Goal: Information Seeking & Learning: Find specific fact

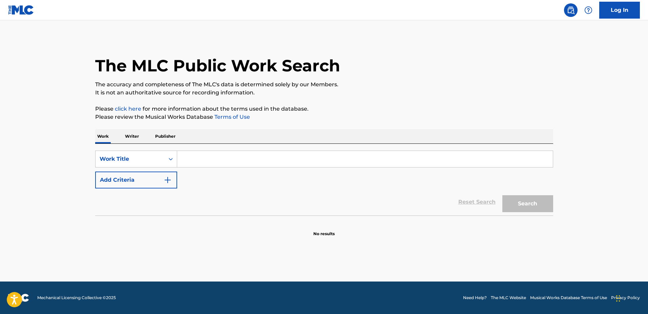
click at [264, 153] on input "Search Form" at bounding box center [365, 159] width 376 height 16
type input "S"
type input "E"
type input "SECRET PLACE"
click at [136, 189] on div "Reset Search Search" at bounding box center [324, 202] width 458 height 27
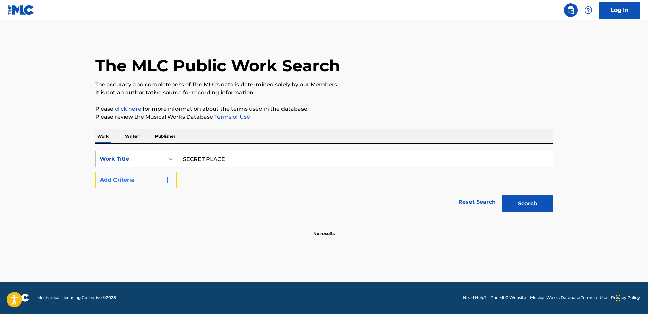
click at [154, 185] on button "Add Criteria" at bounding box center [136, 180] width 82 height 17
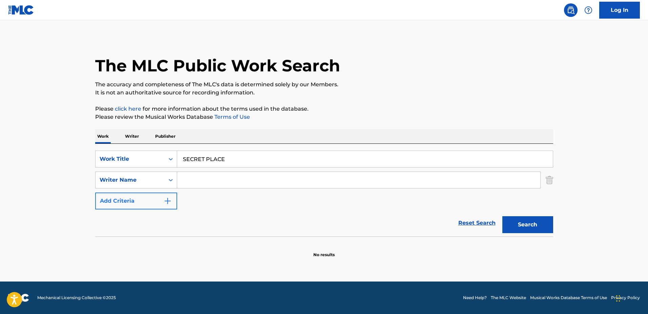
click at [216, 182] on input "Search Form" at bounding box center [358, 180] width 363 height 16
type input "Chance"
click at [502, 216] on button "Search" at bounding box center [527, 224] width 51 height 17
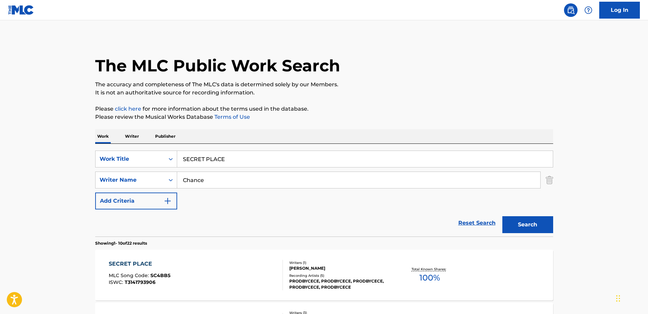
click at [263, 263] on div "SECRET PLACE MLC Song Code : SC4BB5 ISWC : T3141793906" at bounding box center [196, 275] width 174 height 30
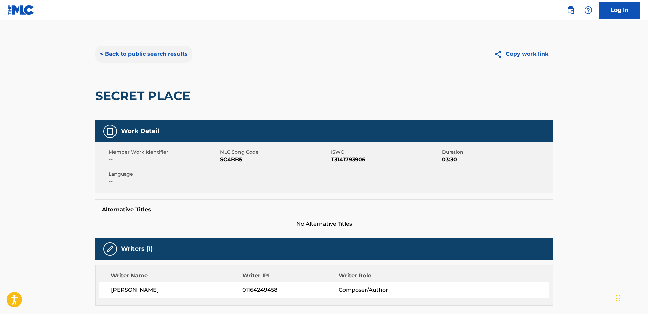
click at [123, 56] on button "< Back to public search results" at bounding box center [143, 54] width 97 height 17
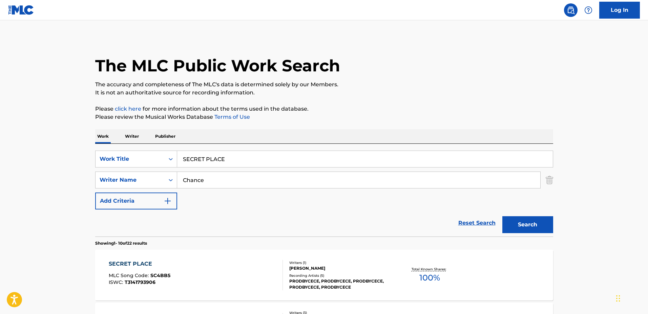
drag, startPoint x: 322, startPoint y: 158, endPoint x: 146, endPoint y: 148, distance: 176.8
click at [146, 148] on div "SearchWithCriteria9b4680e1-0002-4fe5-8051-1e22d67bdcb5 Work Title SECRET PLACE …" at bounding box center [324, 190] width 458 height 93
type input "The Cure"
click at [235, 213] on div "Reset Search Search" at bounding box center [324, 223] width 458 height 27
drag, startPoint x: 239, startPoint y: 186, endPoint x: 153, endPoint y: 176, distance: 86.2
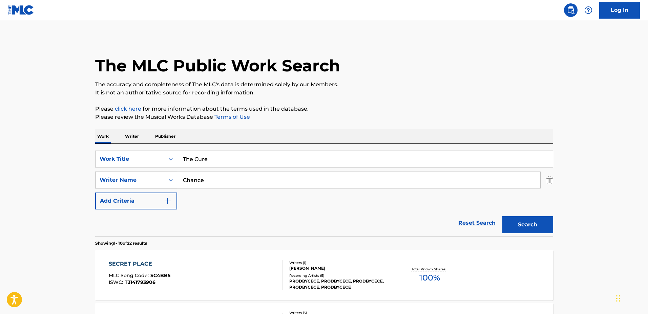
click at [153, 176] on div "SearchWithCriteria86d4b168-897e-4961-a175-46899befbae0 Writer Name [PERSON_NAME]" at bounding box center [324, 180] width 458 height 17
click at [502, 216] on button "Search" at bounding box center [527, 224] width 51 height 17
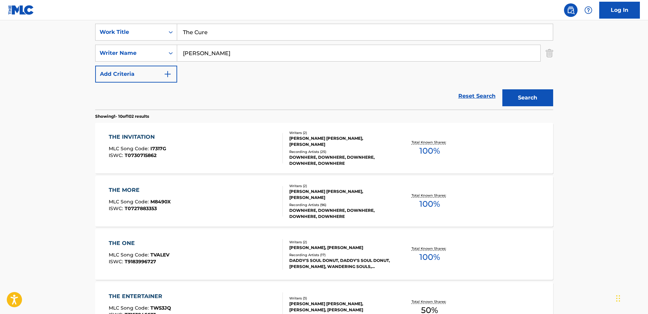
scroll to position [42, 0]
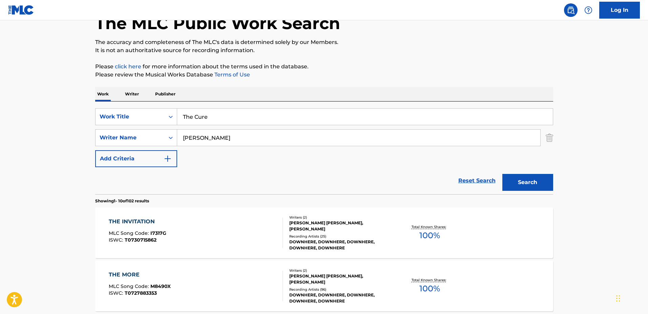
drag, startPoint x: 236, startPoint y: 136, endPoint x: 208, endPoint y: 132, distance: 28.5
click at [208, 132] on input "[PERSON_NAME]" at bounding box center [358, 138] width 363 height 16
type input "[PERSON_NAME]"
click at [502, 174] on button "Search" at bounding box center [527, 182] width 51 height 17
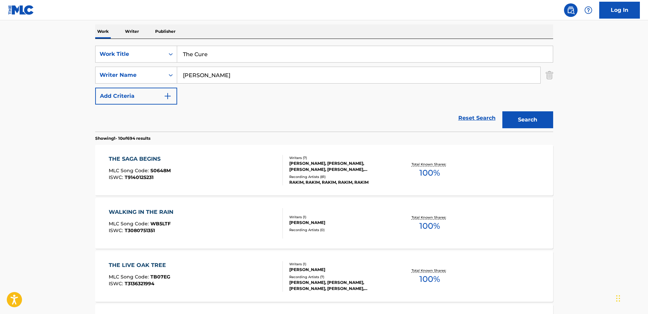
scroll to position [85, 0]
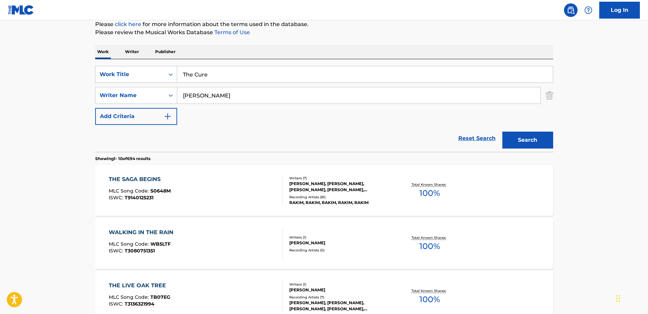
drag, startPoint x: 179, startPoint y: 66, endPoint x: 156, endPoint y: 65, distance: 23.0
click at [156, 65] on div "SearchWithCriteria9b4680e1-0002-4fe5-8051-1e22d67bdcb5 Work Title The Cure Sear…" at bounding box center [324, 105] width 458 height 93
click at [185, 72] on input "they Don't Love You Like I Do" at bounding box center [365, 74] width 376 height 16
type input "They Don't Love You Like I Do"
click at [502, 132] on button "Search" at bounding box center [527, 140] width 51 height 17
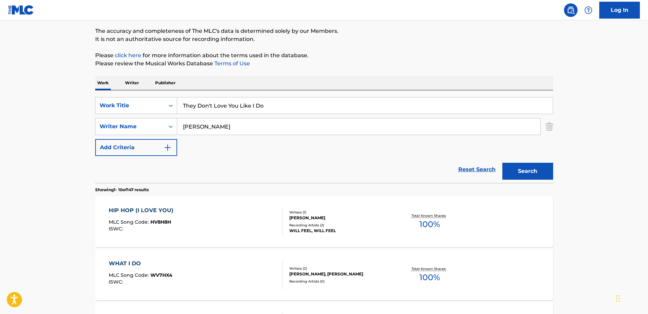
scroll to position [42, 0]
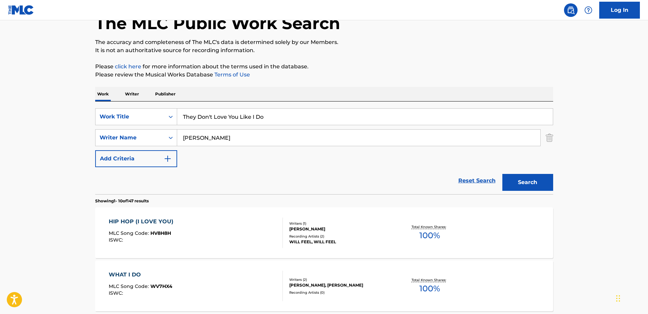
drag, startPoint x: 284, startPoint y: 120, endPoint x: 197, endPoint y: 112, distance: 86.8
click at [149, 104] on div "SearchWithCriteria9b4680e1-0002-4fe5-8051-1e22d67bdcb5 Work Title They Don't Lo…" at bounding box center [324, 148] width 458 height 93
type input "Missed Calls"
drag, startPoint x: 265, startPoint y: 147, endPoint x: 252, endPoint y: 143, distance: 13.9
click at [250, 143] on div "SearchWithCriteria9b4680e1-0002-4fe5-8051-1e22d67bdcb5 Work Title Missed Calls …" at bounding box center [324, 137] width 458 height 59
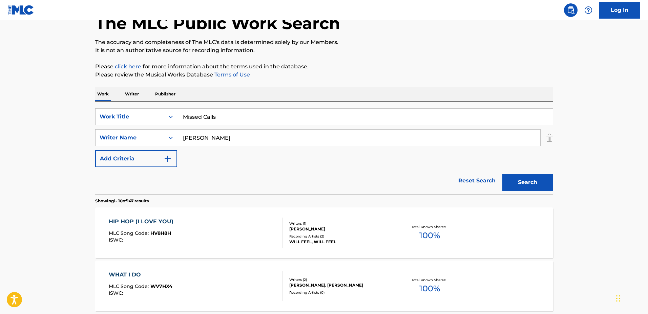
drag, startPoint x: 257, startPoint y: 142, endPoint x: 185, endPoint y: 134, distance: 72.9
click at [185, 134] on input "[PERSON_NAME]" at bounding box center [358, 138] width 363 height 16
type input "[PERSON_NAME]"
click at [502, 174] on button "Search" at bounding box center [527, 182] width 51 height 17
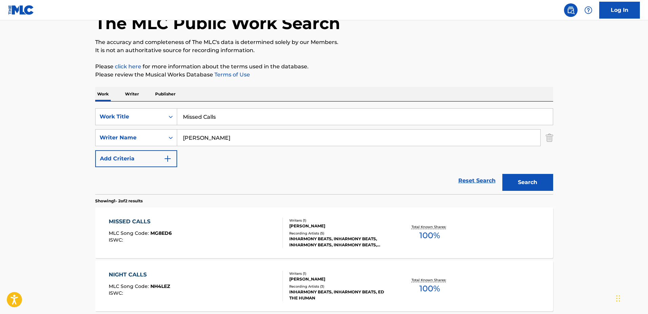
click at [364, 209] on div "MISSED CALLS MLC Song Code : MG8ED6 ISWC : Writers ( 1 ) [PERSON_NAME] Recordin…" at bounding box center [324, 233] width 458 height 51
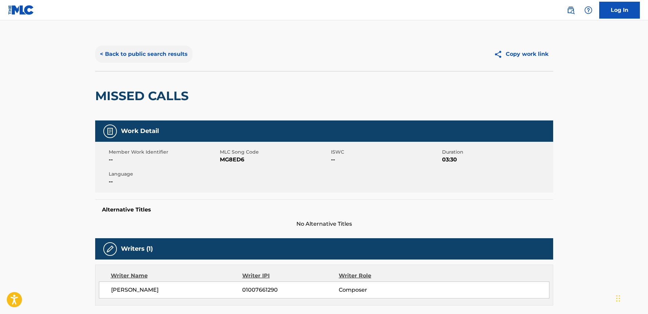
click at [147, 47] on button "< Back to public search results" at bounding box center [143, 54] width 97 height 17
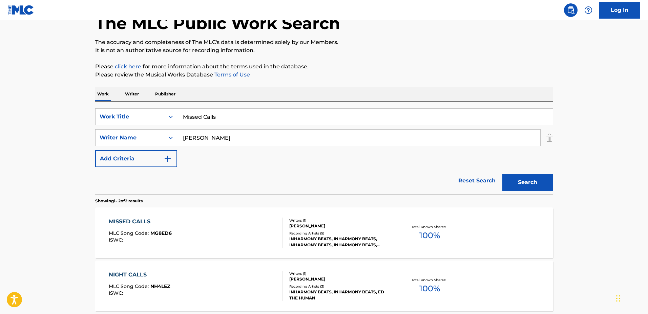
drag, startPoint x: 157, startPoint y: 107, endPoint x: 214, endPoint y: 125, distance: 59.5
click at [117, 107] on div "SearchWithCriteria9b4680e1-0002-4fe5-8051-1e22d67bdcb5 Work Title Missed Calls …" at bounding box center [324, 148] width 458 height 93
type input "Freedom"
drag, startPoint x: 213, startPoint y: 135, endPoint x: 161, endPoint y: 127, distance: 52.1
click at [161, 127] on div "SearchWithCriteria9b4680e1-0002-4fe5-8051-1e22d67bdcb5 Work Title Freedom Searc…" at bounding box center [324, 137] width 458 height 59
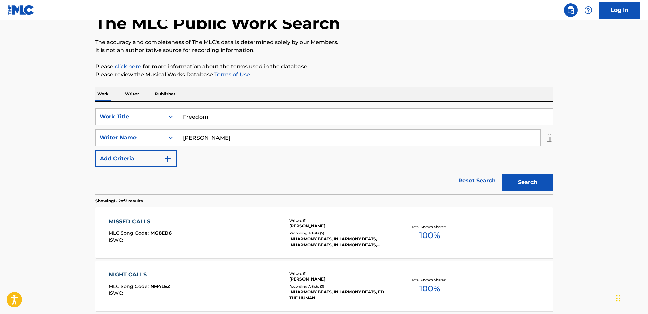
type input "[PERSON_NAME]"
click at [502, 174] on button "Search" at bounding box center [527, 182] width 51 height 17
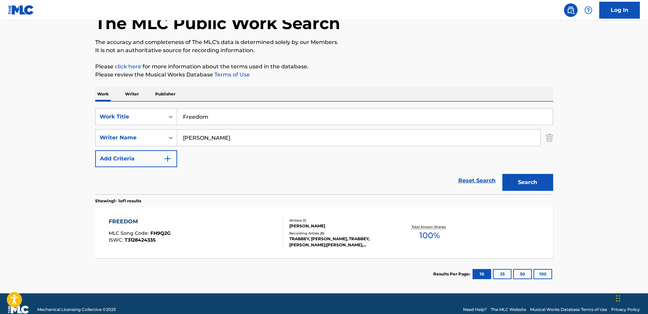
click at [270, 218] on div "FREEDOM MLC Song Code : FH9Q2G ISWC : T3128424335" at bounding box center [196, 233] width 174 height 30
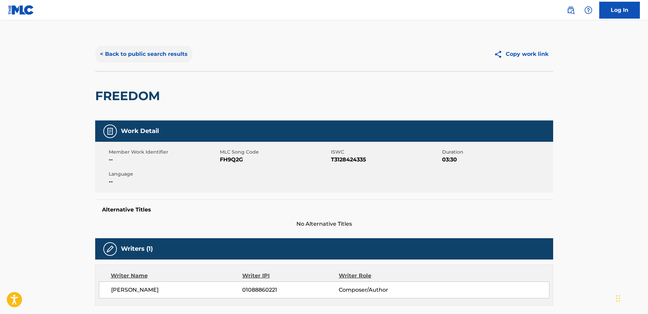
click at [136, 58] on button "< Back to public search results" at bounding box center [143, 54] width 97 height 17
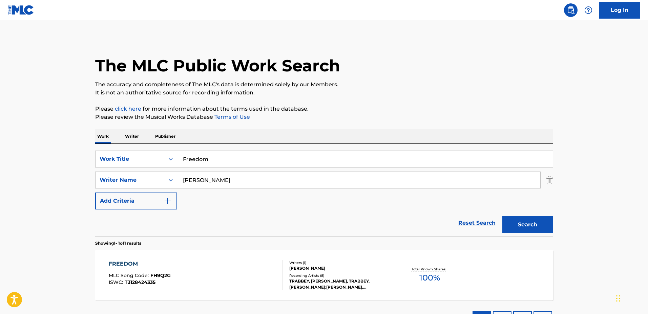
scroll to position [16, 0]
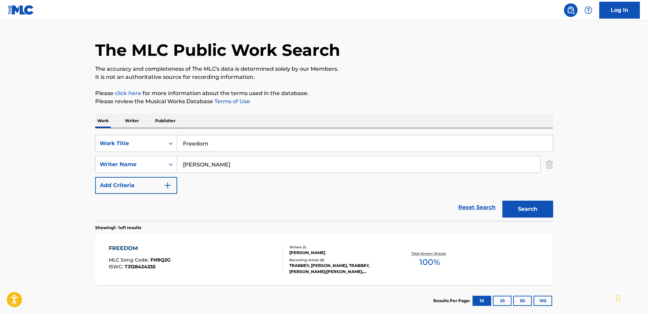
drag, startPoint x: 293, startPoint y: 134, endPoint x: 111, endPoint y: 132, distance: 182.2
click at [111, 132] on div "SearchWithCriteria9b4680e1-0002-4fe5-8051-1e22d67bdcb5 Work Title Freedom Searc…" at bounding box center [324, 174] width 458 height 93
type input "Tied Up"
drag, startPoint x: 225, startPoint y: 167, endPoint x: 162, endPoint y: 153, distance: 64.4
click at [150, 154] on div "SearchWithCriteria9b4680e1-0002-4fe5-8051-1e22d67bdcb5 Work Title Tied Up Searc…" at bounding box center [324, 164] width 458 height 59
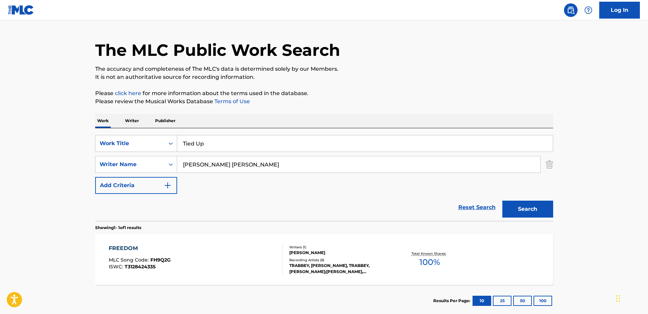
click at [502, 201] on button "Search" at bounding box center [527, 209] width 51 height 17
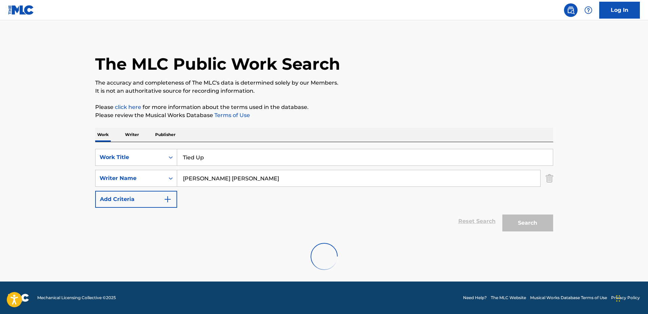
scroll to position [0, 0]
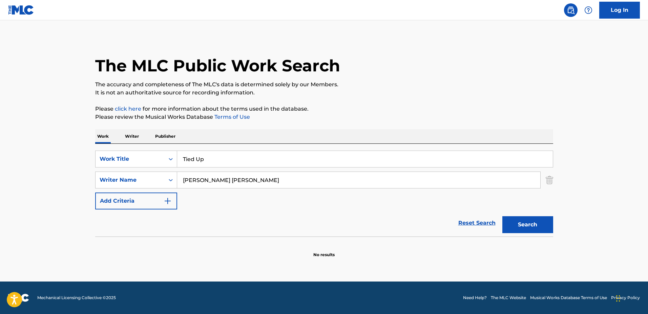
click at [196, 178] on input "[PERSON_NAME] [PERSON_NAME]" at bounding box center [358, 180] width 363 height 16
click at [502, 216] on button "Search" at bounding box center [527, 224] width 51 height 17
type input "[PERSON_NAME]"
click at [502, 216] on button "Search" at bounding box center [527, 224] width 51 height 17
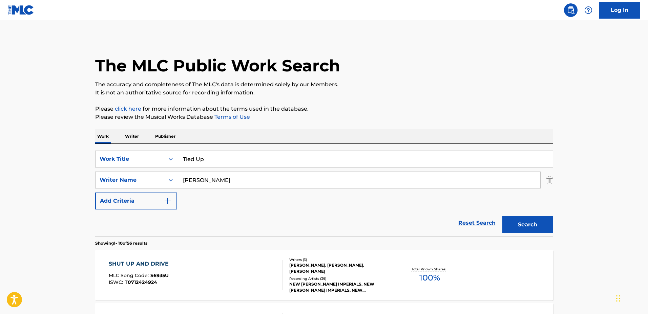
click at [244, 193] on div "SearchWithCriteria9b4680e1-0002-4fe5-8051-1e22d67bdcb5 Work Title Tied Up Searc…" at bounding box center [324, 180] width 458 height 59
drag, startPoint x: 281, startPoint y: 145, endPoint x: 202, endPoint y: 142, distance: 79.0
click at [278, 146] on div "SearchWithCriteria9b4680e1-0002-4fe5-8051-1e22d67bdcb5 Work Title Tied Up Searc…" at bounding box center [324, 190] width 458 height 93
drag, startPoint x: 202, startPoint y: 142, endPoint x: 194, endPoint y: 142, distance: 7.5
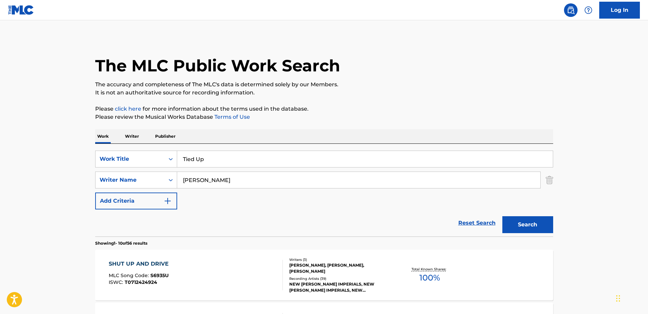
drag, startPoint x: 240, startPoint y: 150, endPoint x: 157, endPoint y: 149, distance: 82.6
click at [157, 149] on div "SearchWithCriteria9b4680e1-0002-4fe5-8051-1e22d67bdcb5 Work Title Tied Up Searc…" at bounding box center [324, 190] width 458 height 93
drag, startPoint x: 229, startPoint y: 160, endPoint x: 128, endPoint y: 148, distance: 101.4
click at [128, 148] on div "SearchWithCriteria9b4680e1-0002-4fe5-8051-1e22d67bdcb5 Work Title Tied Up Searc…" at bounding box center [324, 190] width 458 height 93
type input "Comma,"
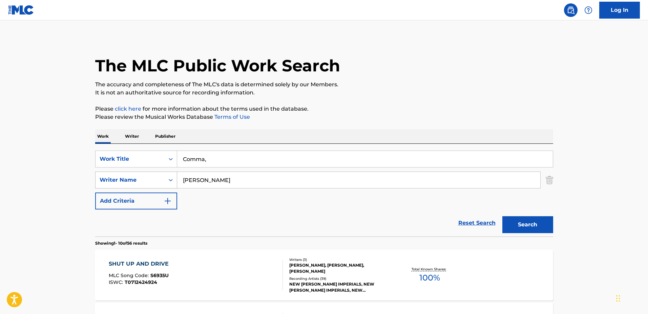
drag, startPoint x: 223, startPoint y: 180, endPoint x: 154, endPoint y: 173, distance: 68.4
click at [154, 173] on div "SearchWithCriteria86d4b168-897e-4961-a175-46899befbae0 Writer Name [PERSON_NAME]" at bounding box center [324, 180] width 458 height 17
type input "[PERSON_NAME]"
click at [502, 216] on button "Search" at bounding box center [527, 224] width 51 height 17
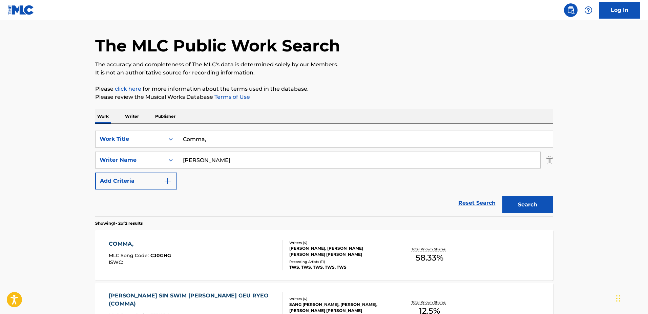
scroll to position [85, 0]
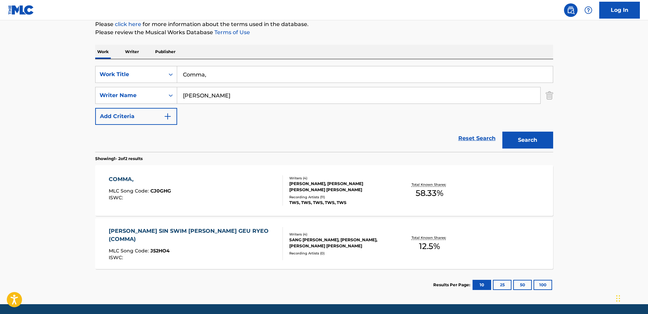
click at [255, 183] on div "COMMA, MLC Song Code : CJ0GHG ISWC :" at bounding box center [196, 190] width 174 height 30
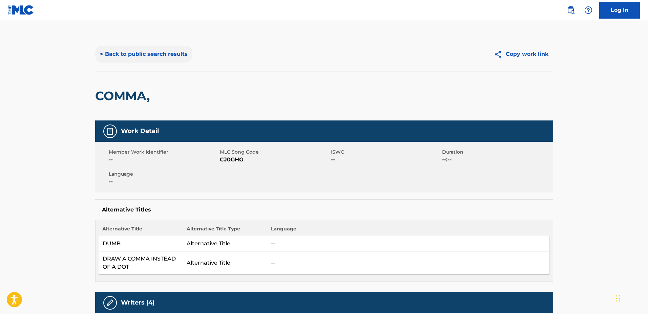
click at [168, 50] on button "< Back to public search results" at bounding box center [143, 54] width 97 height 17
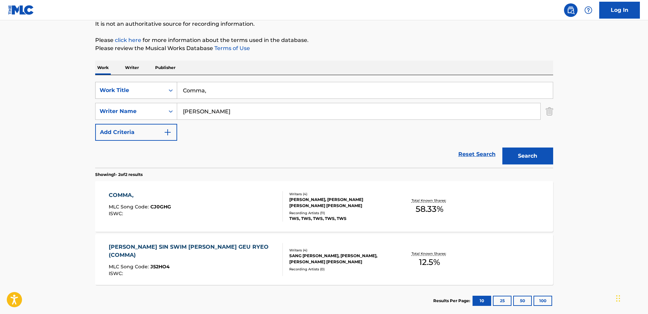
drag, startPoint x: 247, startPoint y: 86, endPoint x: 117, endPoint y: 82, distance: 129.8
click at [117, 82] on div "SearchWithCriteria9b4680e1-0002-4fe5-8051-1e22d67bdcb5 Work Title Comma," at bounding box center [324, 90] width 458 height 17
type input "Amnesia"
drag, startPoint x: 230, startPoint y: 108, endPoint x: 155, endPoint y: 103, distance: 75.4
click at [155, 104] on div "SearchWithCriteria86d4b168-897e-4961-a175-46899befbae0 Writer Name [PERSON_NAME]" at bounding box center [324, 111] width 458 height 17
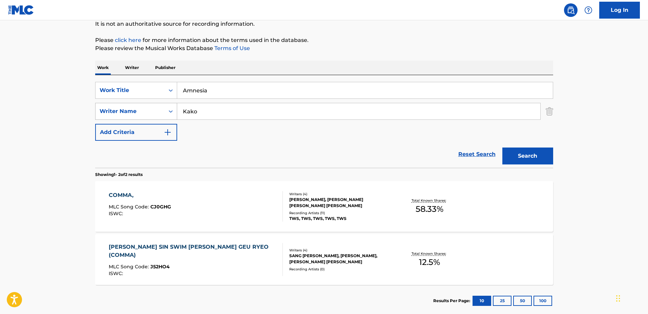
type input "Kako"
click at [502, 148] on button "Search" at bounding box center [527, 156] width 51 height 17
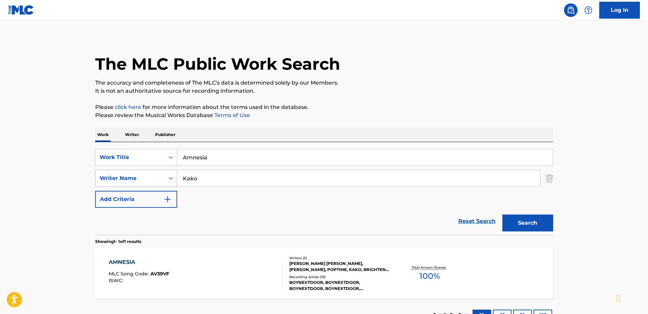
scroll to position [54, 0]
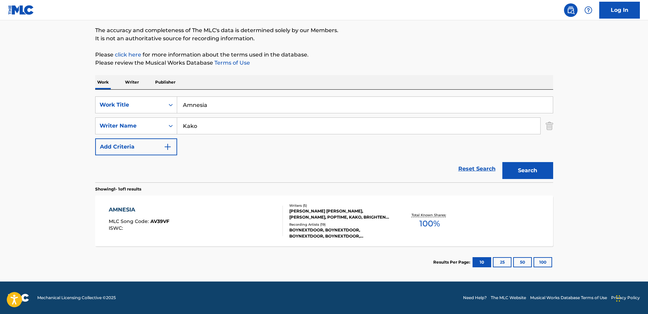
click at [255, 203] on div "AMNESIA MLC Song Code : AV39VF ISWC : Writers ( 5 ) [PERSON_NAME] [PERSON_NAME]…" at bounding box center [324, 221] width 458 height 51
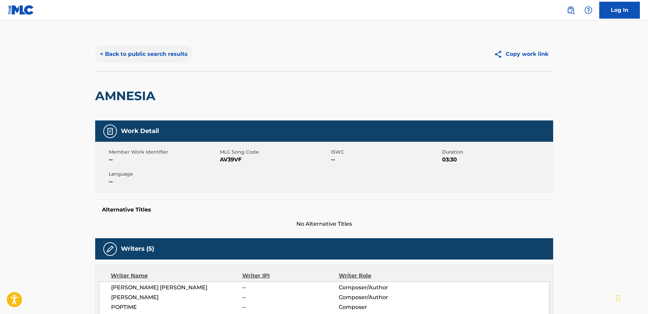
click at [168, 59] on button "< Back to public search results" at bounding box center [143, 54] width 97 height 17
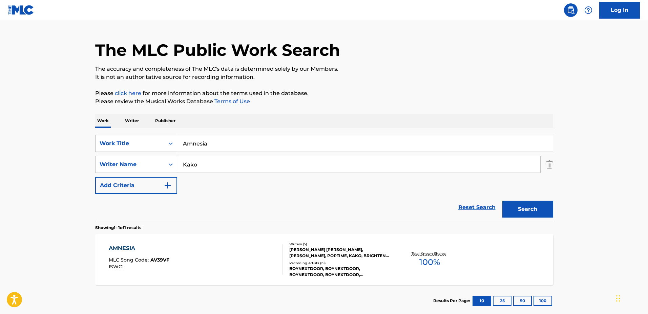
drag, startPoint x: 244, startPoint y: 135, endPoint x: 176, endPoint y: 136, distance: 67.4
click at [154, 134] on div "SearchWithCriteria9b4680e1-0002-4fe5-8051-1e22d67bdcb5 Work Title Amnesia Searc…" at bounding box center [324, 174] width 458 height 93
type input "Erykah"
drag, startPoint x: 212, startPoint y: 164, endPoint x: 153, endPoint y: 164, distance: 58.6
click at [153, 164] on div "SearchWithCriteria86d4b168-897e-4961-a175-46899befbae0 Writer Name [PERSON_NAME]" at bounding box center [324, 164] width 458 height 17
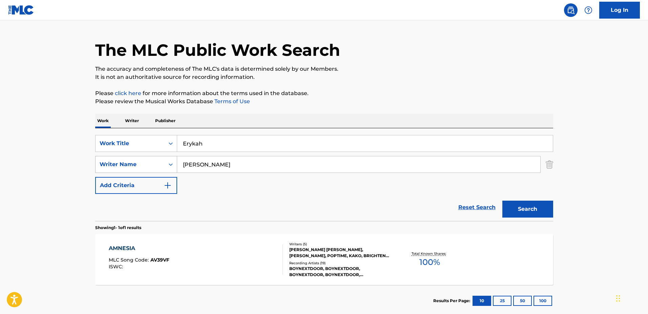
click at [502, 201] on button "Search" at bounding box center [527, 209] width 51 height 17
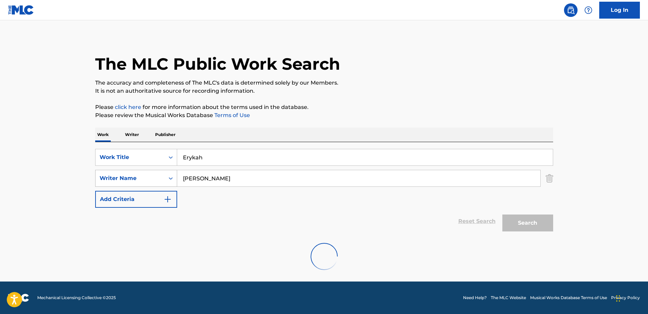
scroll to position [0, 0]
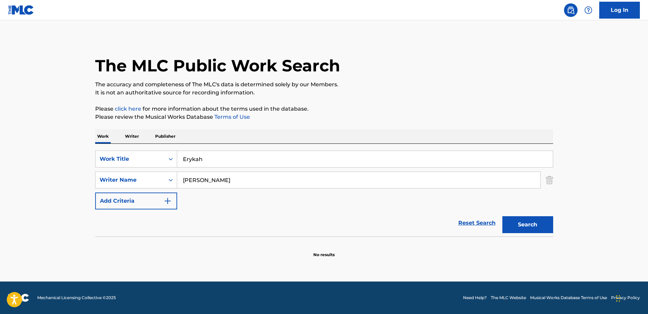
drag, startPoint x: 240, startPoint y: 183, endPoint x: 206, endPoint y: 181, distance: 34.3
click at [206, 181] on input "[PERSON_NAME]" at bounding box center [358, 180] width 363 height 16
type input "[PERSON_NAME]"
click at [502, 216] on button "Search" at bounding box center [527, 224] width 51 height 17
click at [326, 199] on div "SearchWithCriteria9b4680e1-0002-4fe5-8051-1e22d67bdcb5 Work Title Erykah Search…" at bounding box center [324, 180] width 458 height 59
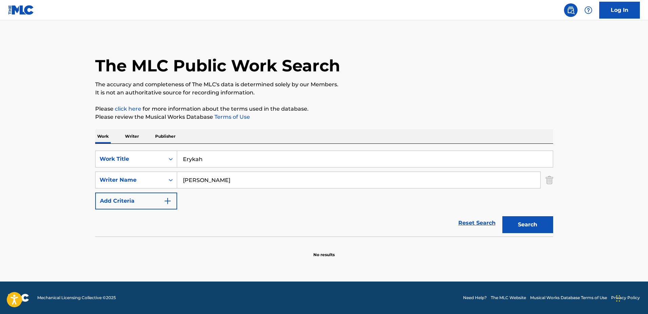
drag, startPoint x: 288, startPoint y: 158, endPoint x: 128, endPoint y: 139, distance: 160.9
click at [125, 140] on div "Work Writer Publisher SearchWithCriteria9b4680e1-0002-4fe5-8051-1e22d67bdcb5 Wo…" at bounding box center [324, 193] width 458 height 129
type input "9am in [GEOGRAPHIC_DATA]"
click at [502, 216] on button "Search" at bounding box center [527, 224] width 51 height 17
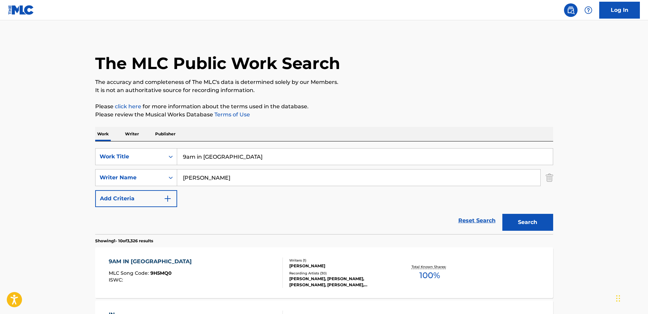
scroll to position [42, 0]
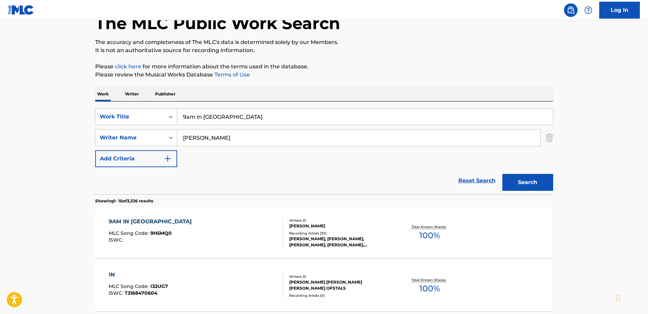
click at [356, 223] on div "Writers ( 1 )" at bounding box center [340, 220] width 102 height 5
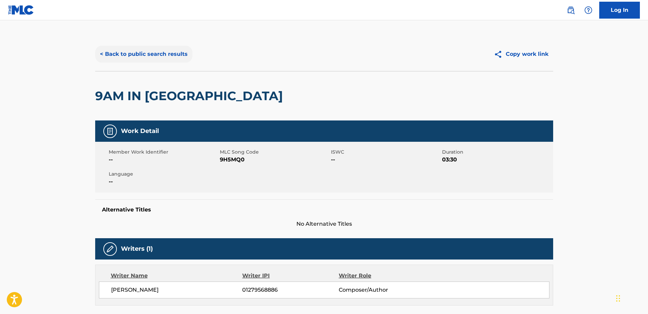
click at [146, 48] on button "< Back to public search results" at bounding box center [143, 54] width 97 height 17
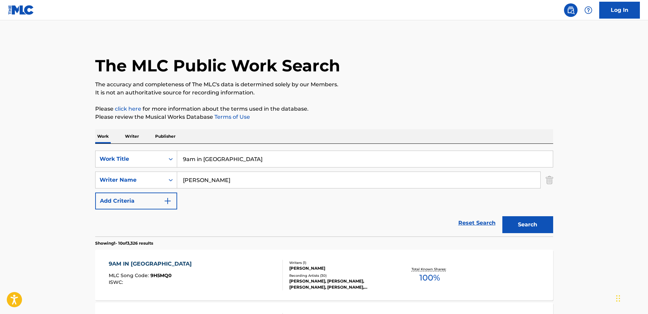
scroll to position [42, 0]
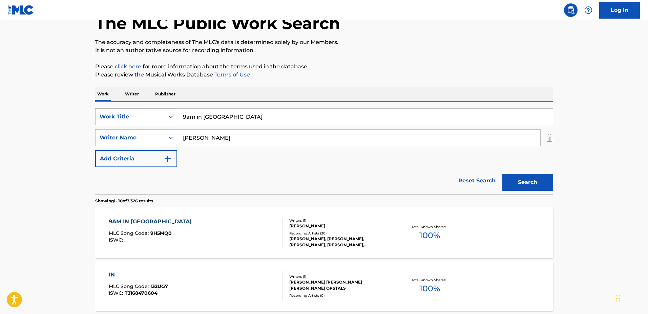
drag, startPoint x: 275, startPoint y: 114, endPoint x: 137, endPoint y: 109, distance: 138.3
click at [137, 109] on div "SearchWithCriteria9b4680e1-0002-4fe5-8051-1e22d67bdcb5 Work Title 9am in [GEOGR…" at bounding box center [324, 116] width 458 height 17
click at [502, 174] on button "Search" at bounding box center [527, 182] width 51 height 17
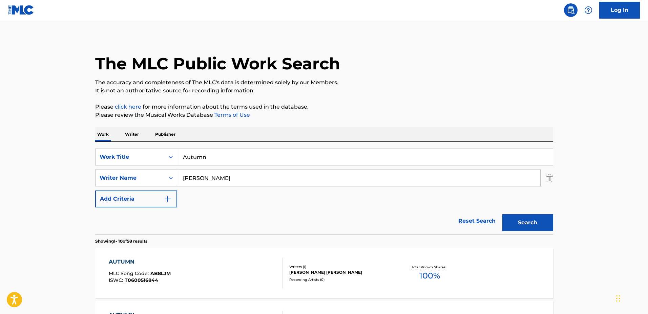
scroll to position [0, 0]
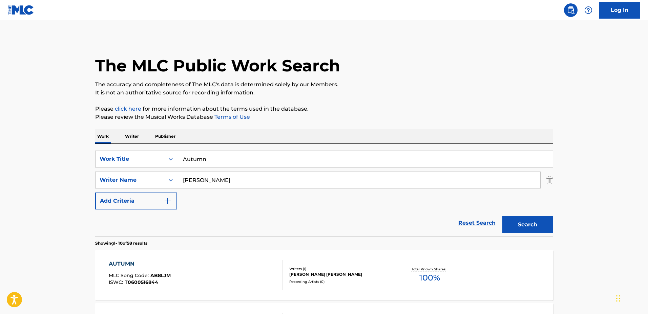
drag, startPoint x: 332, startPoint y: 163, endPoint x: 182, endPoint y: 153, distance: 150.0
click at [142, 151] on div "SearchWithCriteria9b4680e1-0002-4fe5-8051-1e22d67bdcb5 Work Title Autumn" at bounding box center [324, 159] width 458 height 17
type input "Icytwat x Ethereal Type Beat "Stars""
drag, startPoint x: 280, startPoint y: 175, endPoint x: 149, endPoint y: 171, distance: 130.5
click at [149, 171] on div "SearchWithCriteria9b4680e1-0002-4fe5-8051-1e22d67bdcb5 Work Title Icytwat x Eth…" at bounding box center [324, 180] width 458 height 59
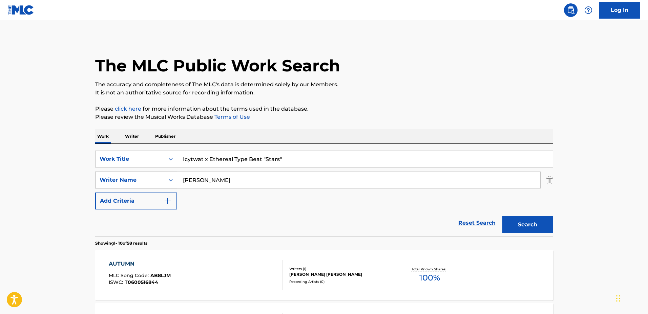
click at [502, 216] on button "Search" at bounding box center [527, 224] width 51 height 17
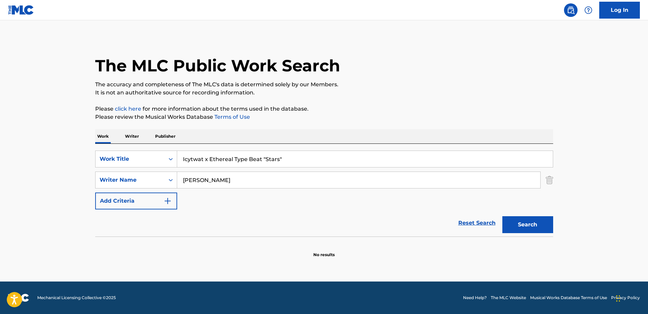
click at [206, 183] on input "[PERSON_NAME]" at bounding box center [358, 180] width 363 height 16
type input "[PERSON_NAME]"
click at [502, 216] on button "Search" at bounding box center [527, 224] width 51 height 17
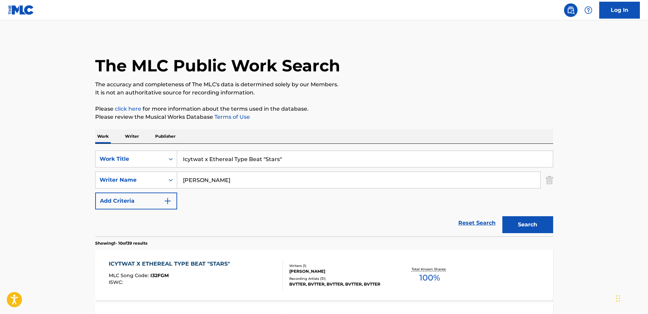
click at [375, 270] on div "[PERSON_NAME]" at bounding box center [340, 272] width 102 height 6
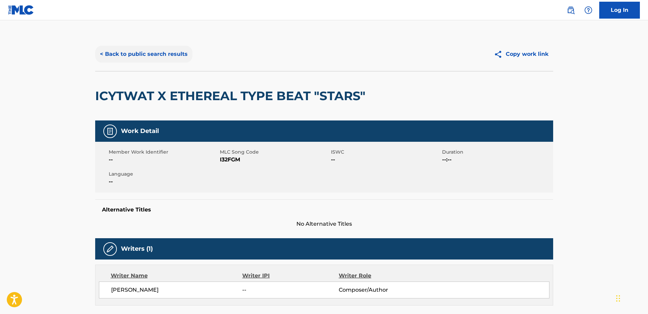
click at [144, 58] on button "< Back to public search results" at bounding box center [143, 54] width 97 height 17
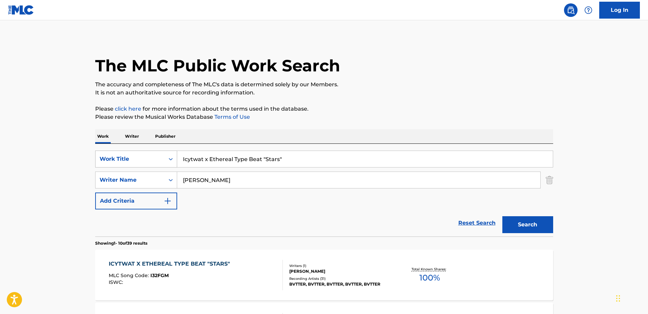
drag, startPoint x: 248, startPoint y: 154, endPoint x: 143, endPoint y: 156, distance: 105.3
click at [143, 156] on div "SearchWithCriteria9b4680e1-0002-4fe5-8051-1e22d67bdcb5 Work Title Icytwat x Eth…" at bounding box center [324, 159] width 458 height 17
type input "p"
type input "only u"
drag, startPoint x: 172, startPoint y: 176, endPoint x: 130, endPoint y: 175, distance: 42.3
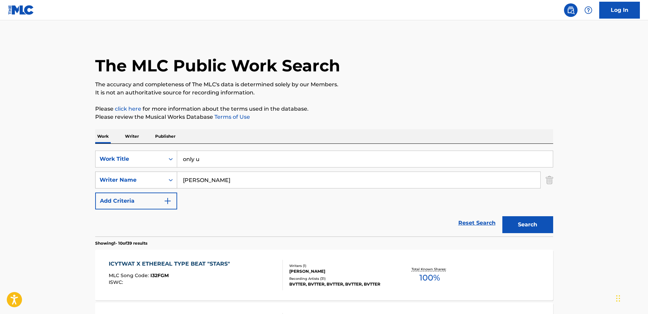
click at [130, 175] on div "SearchWithCriteria86d4b168-897e-4961-a175-46899befbae0 Writer Name [PERSON_NAME]" at bounding box center [324, 180] width 458 height 17
click at [502, 216] on button "Search" at bounding box center [527, 224] width 51 height 17
click at [215, 169] on div "SearchWithCriteria9b4680e1-0002-4fe5-8051-1e22d67bdcb5 Work Title only u Search…" at bounding box center [324, 180] width 458 height 59
click at [216, 173] on input "[DEMOGRAPHIC_DATA]" at bounding box center [358, 180] width 363 height 16
type input "[PERSON_NAME]"
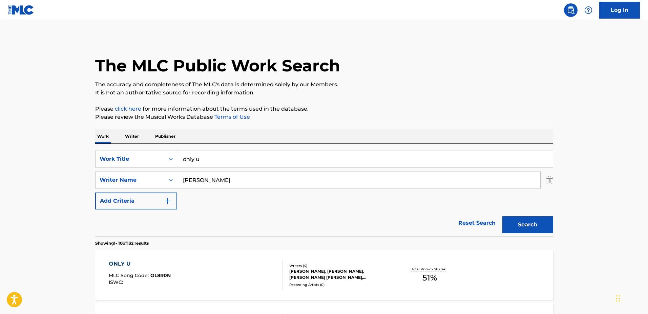
click at [502, 216] on button "Search" at bounding box center [527, 224] width 51 height 17
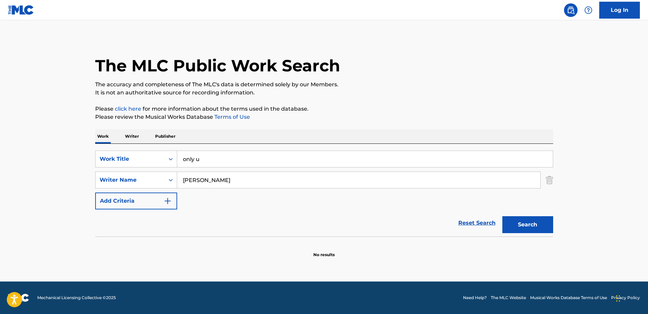
drag, startPoint x: 220, startPoint y: 151, endPoint x: 150, endPoint y: 147, distance: 69.5
click at [150, 147] on div "SearchWithCriteria9b4680e1-0002-4fe5-8051-1e22d67bdcb5 Work Title only u Search…" at bounding box center [324, 190] width 458 height 93
type input "Shore"
click at [502, 216] on button "Search" at bounding box center [527, 224] width 51 height 17
drag, startPoint x: 222, startPoint y: 181, endPoint x: 151, endPoint y: 170, distance: 71.2
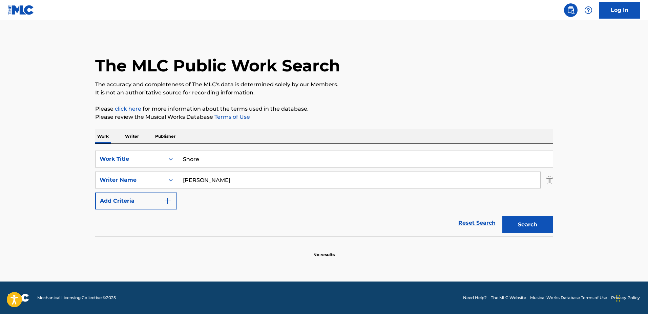
click at [151, 170] on div "SearchWithCriteria9b4680e1-0002-4fe5-8051-1e22d67bdcb5 Work Title Shore SearchW…" at bounding box center [324, 180] width 458 height 59
type input "[PERSON_NAME]"
click at [502, 216] on button "Search" at bounding box center [527, 224] width 51 height 17
drag, startPoint x: 227, startPoint y: 150, endPoint x: 164, endPoint y: 149, distance: 63.0
click at [164, 149] on div "SearchWithCriteria9b4680e1-0002-4fe5-8051-1e22d67bdcb5 Work Title Shore SearchW…" at bounding box center [324, 190] width 458 height 93
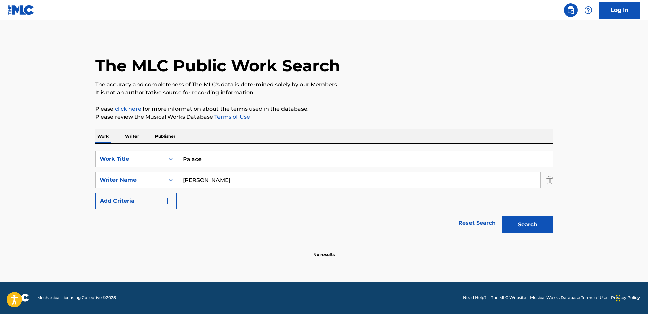
type input "Palace"
click at [502, 216] on button "Search" at bounding box center [527, 224] width 51 height 17
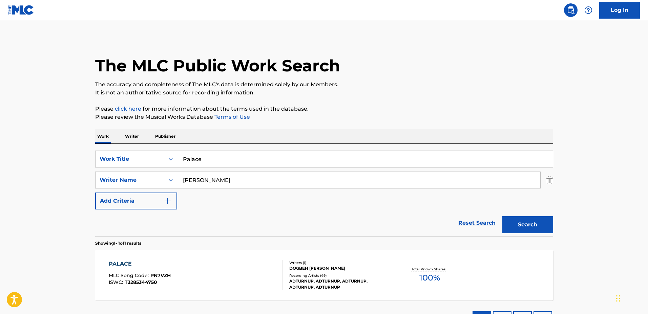
click at [410, 267] on div "Total Known Shares: 100 %" at bounding box center [430, 275] width 76 height 21
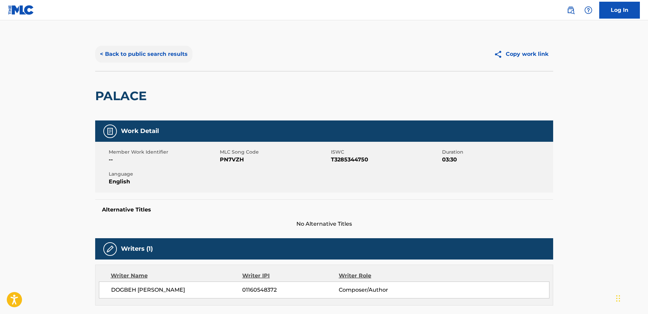
click at [151, 59] on button "< Back to public search results" at bounding box center [143, 54] width 97 height 17
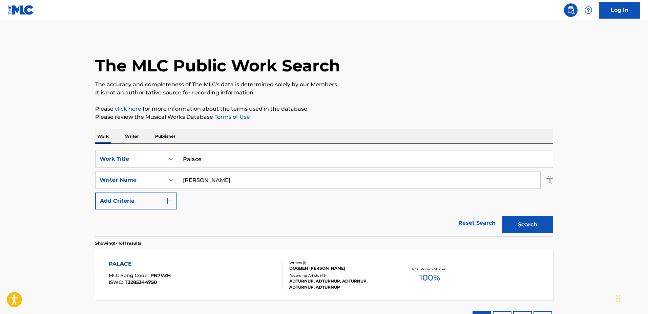
drag, startPoint x: 268, startPoint y: 163, endPoint x: 163, endPoint y: 148, distance: 105.4
click at [163, 149] on div "SearchWithCriteria9b4680e1-0002-4fe5-8051-1e22d67bdcb5 Work Title Palace Search…" at bounding box center [324, 190] width 458 height 93
type input "a"
type input "[DATE]"
click at [502, 216] on button "Search" at bounding box center [527, 224] width 51 height 17
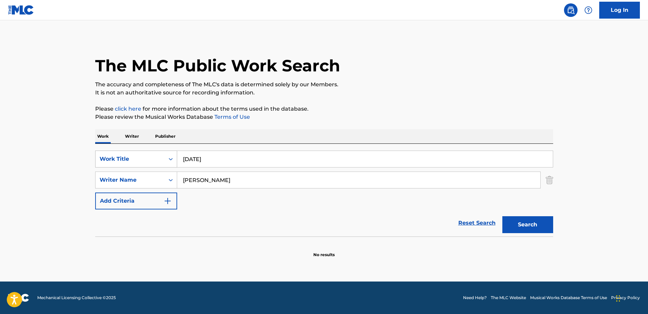
drag, startPoint x: 183, startPoint y: 155, endPoint x: 171, endPoint y: 153, distance: 12.4
click at [165, 153] on div "SearchWithCriteria9b4680e1-0002-4fe5-8051-1e22d67bdcb5 Work Title [DATE]" at bounding box center [324, 159] width 458 height 17
type input "[DATE]"
click at [502, 216] on button "Search" at bounding box center [527, 224] width 51 height 17
click at [249, 177] on input "[PERSON_NAME]" at bounding box center [358, 180] width 363 height 16
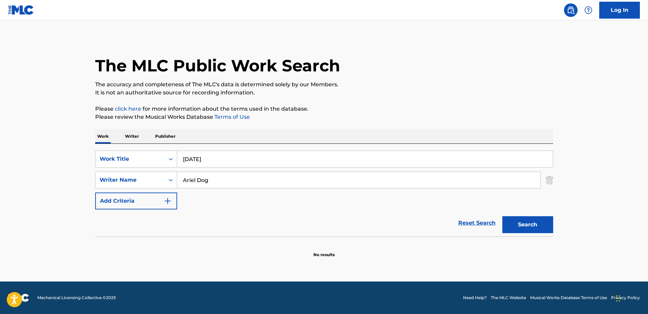
type input "Ariel Dog"
click at [502, 216] on button "Search" at bounding box center [527, 224] width 51 height 17
drag, startPoint x: 263, startPoint y: 154, endPoint x: 157, endPoint y: 146, distance: 106.7
click at [157, 146] on div "SearchWithCriteria9b4680e1-0002-4fe5-8051-1e22d67bdcb5 Work Title [DATE] Search…" at bounding box center [324, 190] width 458 height 93
type input "aurora"
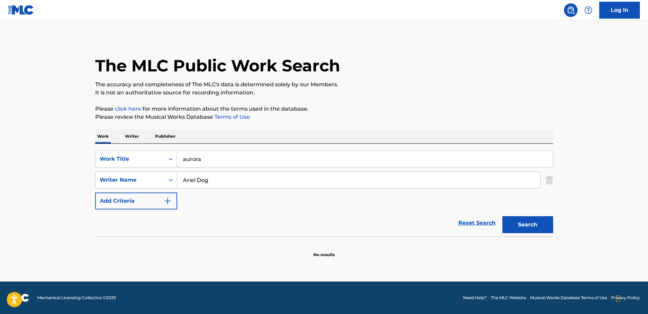
click at [502, 216] on button "Search" at bounding box center [527, 224] width 51 height 17
click at [228, 176] on input "Ariel Dog" at bounding box center [358, 180] width 363 height 16
type input "[PERSON_NAME]"
click at [502, 216] on button "Search" at bounding box center [527, 224] width 51 height 17
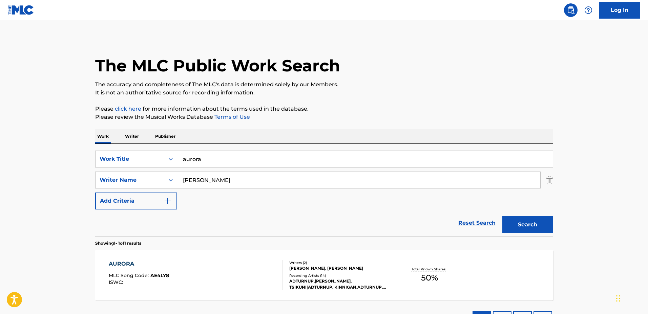
click at [417, 268] on p "Total Known Shares:" at bounding box center [429, 269] width 36 height 5
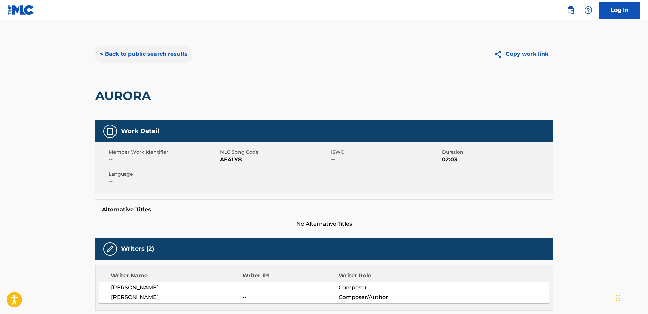
click at [158, 55] on button "< Back to public search results" at bounding box center [143, 54] width 97 height 17
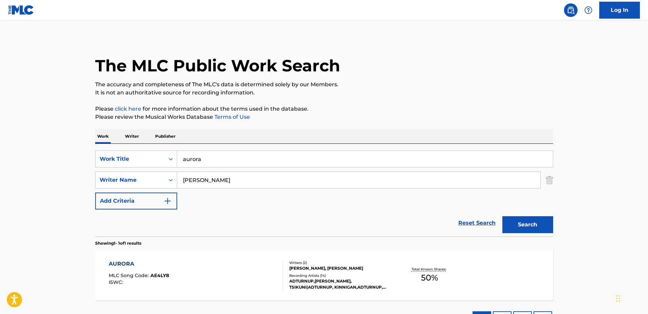
drag, startPoint x: 229, startPoint y: 157, endPoint x: 145, endPoint y: 146, distance: 84.7
click at [145, 146] on div "SearchWithCriteria9b4680e1-0002-4fe5-8051-1e22d67bdcb5 Work Title aurora Search…" at bounding box center [324, 190] width 458 height 93
type input "b"
click at [200, 276] on div "AURORA MLC Song Code : AE4LY8 ISWC :" at bounding box center [196, 275] width 174 height 30
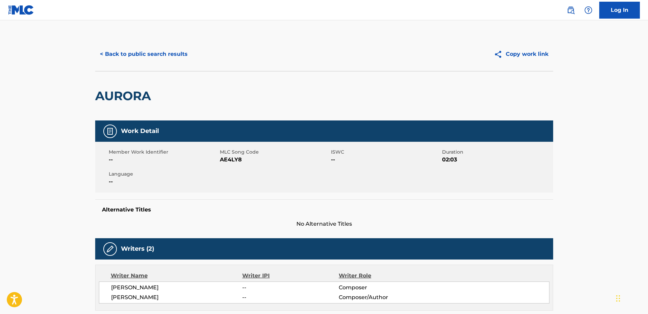
drag, startPoint x: 179, startPoint y: 296, endPoint x: 100, endPoint y: 302, distance: 79.1
click at [100, 302] on div "[PERSON_NAME] -- Composer [PERSON_NAME] -- Composer/Author" at bounding box center [324, 293] width 450 height 22
copy span "[PERSON_NAME]"
click at [141, 51] on button "< Back to public search results" at bounding box center [143, 54] width 97 height 17
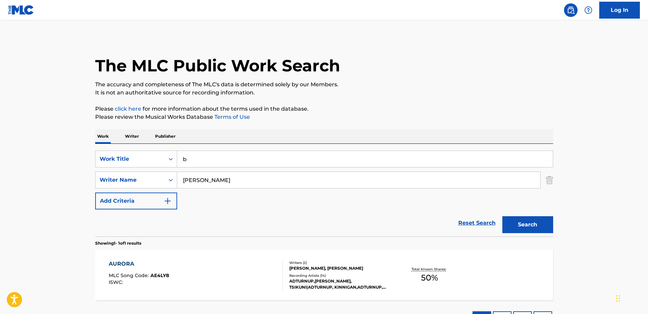
drag, startPoint x: 239, startPoint y: 177, endPoint x: 172, endPoint y: 169, distance: 67.5
click at [172, 169] on div "SearchWithCriteria9b4680e1-0002-4fe5-8051-1e22d67bdcb5 Work Title b SearchWithC…" at bounding box center [324, 180] width 458 height 59
paste input "[PERSON_NAME]"
type input "[PERSON_NAME]"
click at [199, 156] on input "b" at bounding box center [365, 159] width 376 height 16
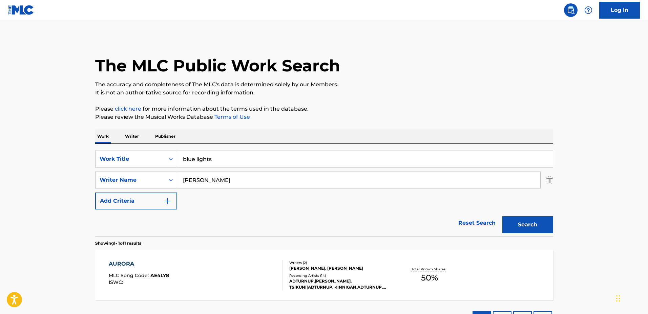
type input "blue lights"
click at [502, 216] on button "Search" at bounding box center [527, 224] width 51 height 17
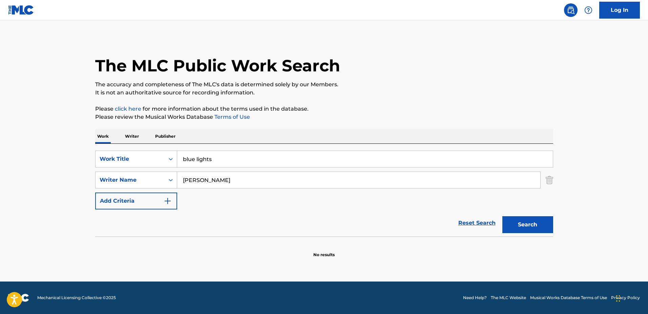
click at [258, 183] on input "[PERSON_NAME]" at bounding box center [358, 180] width 363 height 16
click at [183, 176] on input "[PERSON_NAME]" at bounding box center [358, 180] width 363 height 16
click at [255, 181] on input "[PERSON_NAME]" at bounding box center [358, 180] width 363 height 16
type input "[PERSON_NAME]"
click at [502, 216] on button "Search" at bounding box center [527, 224] width 51 height 17
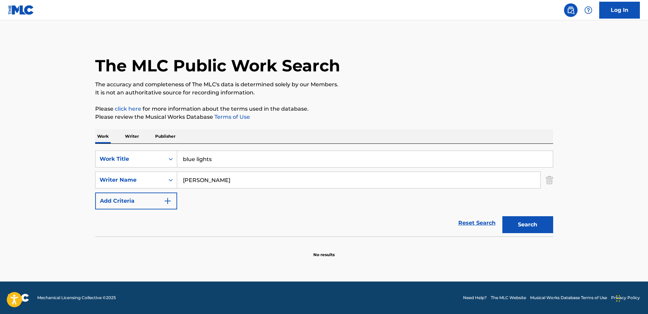
drag, startPoint x: 274, startPoint y: 152, endPoint x: 143, endPoint y: 150, distance: 131.4
click at [144, 151] on div "SearchWithCriteria9b4680e1-0002-4fe5-8051-1e22d67bdcb5 Work Title blue lights" at bounding box center [324, 159] width 458 height 17
type input "memory"
drag, startPoint x: 251, startPoint y: 179, endPoint x: 158, endPoint y: 172, distance: 92.4
click at [158, 172] on div "SearchWithCriteria86d4b168-897e-4961-a175-46899befbae0 Writer Name [PERSON_NAME]" at bounding box center [324, 180] width 458 height 17
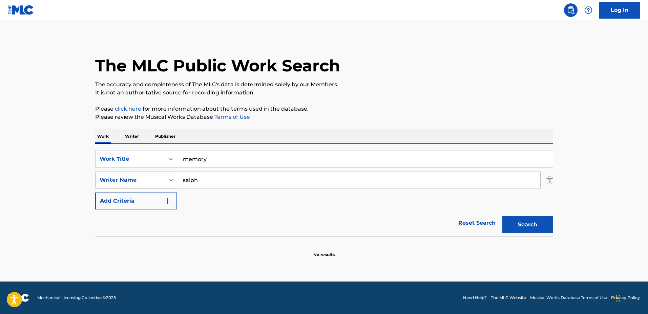
type input "saiph"
click at [502, 216] on button "Search" at bounding box center [527, 224] width 51 height 17
drag, startPoint x: 167, startPoint y: 174, endPoint x: 228, endPoint y: 197, distance: 64.5
click at [163, 174] on div "SearchWithCriteria86d4b168-897e-4961-a175-46899befbae0 Writer Name [PERSON_NAME]" at bounding box center [324, 180] width 458 height 17
drag, startPoint x: 210, startPoint y: 154, endPoint x: 135, endPoint y: 150, distance: 75.3
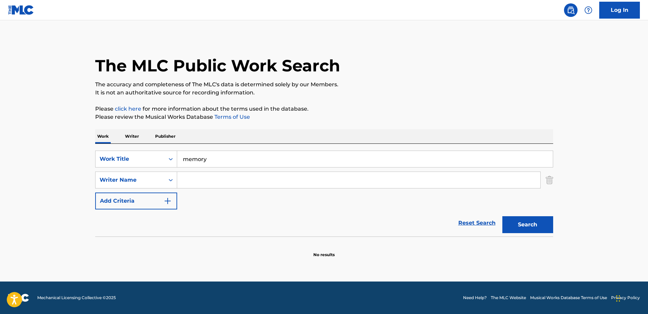
click at [135, 150] on div "SearchWithCriteria9b4680e1-0002-4fe5-8051-1e22d67bdcb5 Work Title memory Search…" at bounding box center [324, 190] width 458 height 93
drag, startPoint x: 200, startPoint y: 182, endPoint x: 204, endPoint y: 182, distance: 4.4
click at [200, 182] on input "Search Form" at bounding box center [358, 180] width 363 height 16
drag, startPoint x: 195, startPoint y: 157, endPoint x: 198, endPoint y: 163, distance: 6.8
click at [195, 157] on input "sterostar" at bounding box center [365, 159] width 376 height 16
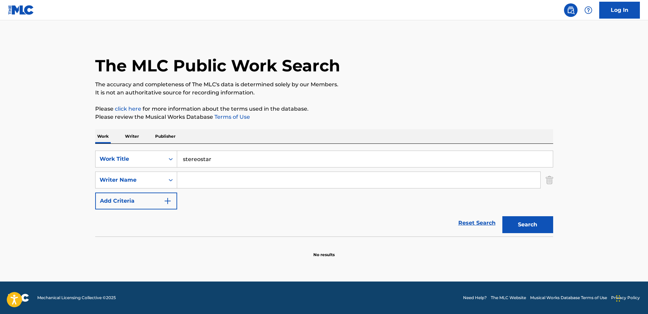
type input "stereostar"
click at [210, 178] on input "Search Form" at bounding box center [358, 180] width 363 height 16
click at [502, 216] on button "Search" at bounding box center [527, 224] width 51 height 17
drag, startPoint x: 215, startPoint y: 180, endPoint x: 200, endPoint y: 177, distance: 15.5
click at [199, 177] on input "[PERSON_NAME]" at bounding box center [358, 180] width 363 height 16
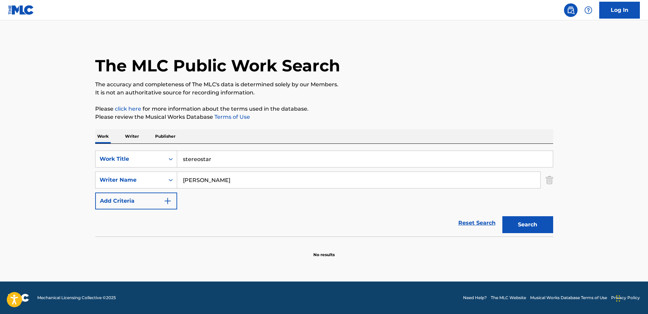
type input "[PERSON_NAME]"
click at [502, 216] on button "Search" at bounding box center [527, 224] width 51 height 17
click at [227, 177] on input "[PERSON_NAME]" at bounding box center [358, 180] width 363 height 16
drag, startPoint x: 256, startPoint y: 160, endPoint x: 143, endPoint y: 147, distance: 114.4
click at [143, 147] on div "SearchWithCriteria9b4680e1-0002-4fe5-8051-1e22d67bdcb5 Work Title stereostar Se…" at bounding box center [324, 190] width 458 height 93
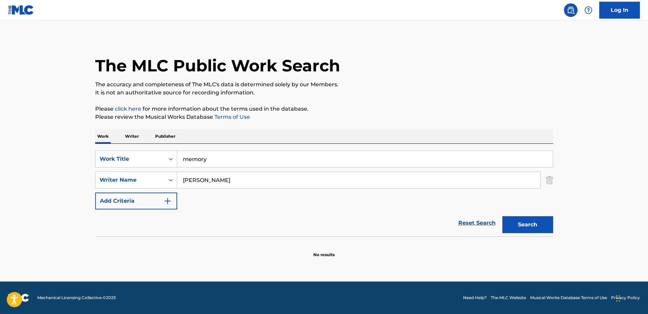
type input "memory"
click at [502, 216] on button "Search" at bounding box center [527, 224] width 51 height 17
click at [197, 176] on input "[PERSON_NAME]" at bounding box center [358, 180] width 363 height 16
drag, startPoint x: 225, startPoint y: 181, endPoint x: 199, endPoint y: 178, distance: 25.5
click at [199, 179] on input "[PERSON_NAME]" at bounding box center [358, 180] width 363 height 16
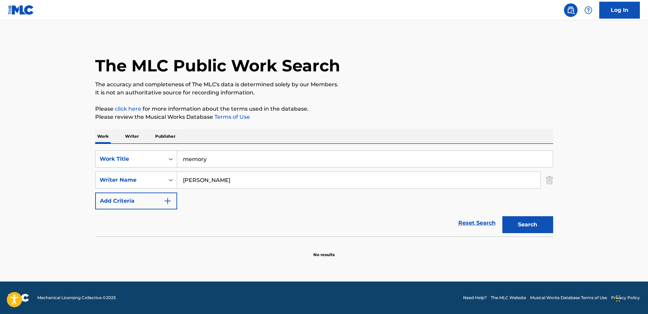
click at [308, 181] on input "[PERSON_NAME]" at bounding box center [358, 180] width 363 height 16
click at [502, 216] on button "Search" at bounding box center [527, 224] width 51 height 17
drag, startPoint x: 228, startPoint y: 178, endPoint x: 177, endPoint y: 176, distance: 51.2
click at [132, 173] on div "SearchWithCriteria86d4b168-897e-4961-a175-46899befbae0 Writer Name [PERSON_NAME]" at bounding box center [324, 180] width 458 height 17
type input "[PERSON_NAME]"
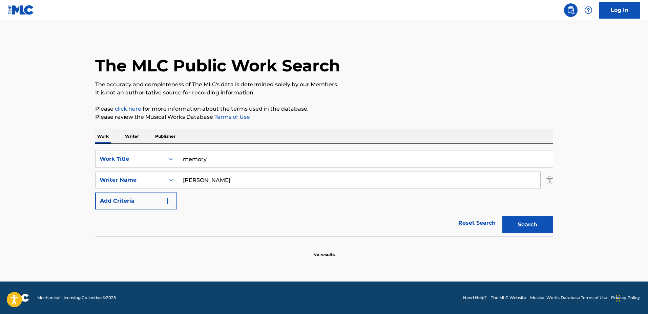
click at [502, 216] on button "Search" at bounding box center [527, 224] width 51 height 17
drag, startPoint x: 239, startPoint y: 157, endPoint x: 151, endPoint y: 154, distance: 87.8
click at [151, 154] on div "SearchWithCriteria9b4680e1-0002-4fe5-8051-1e22d67bdcb5 Work Title memory" at bounding box center [324, 159] width 458 height 17
type input "w"
type input "Time"
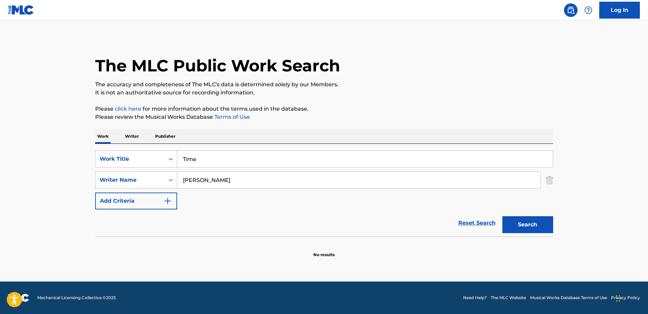
click at [205, 204] on div "SearchWithCriteria9b4680e1-0002-4fe5-8051-1e22d67bdcb5 Work Title Time SearchWi…" at bounding box center [324, 180] width 458 height 59
drag, startPoint x: 221, startPoint y: 177, endPoint x: 166, endPoint y: 171, distance: 55.2
click at [166, 171] on div "SearchWithCriteria9b4680e1-0002-4fe5-8051-1e22d67bdcb5 Work Title Time SearchWi…" at bounding box center [324, 180] width 458 height 59
click at [502, 216] on button "Search" at bounding box center [527, 224] width 51 height 17
drag, startPoint x: 258, startPoint y: 182, endPoint x: 207, endPoint y: 173, distance: 51.2
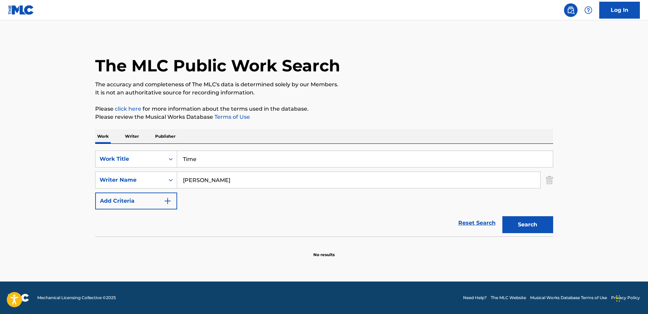
click at [204, 173] on input "[PERSON_NAME]" at bounding box center [358, 180] width 363 height 16
type input "Mikita"
click at [502, 216] on button "Search" at bounding box center [527, 224] width 51 height 17
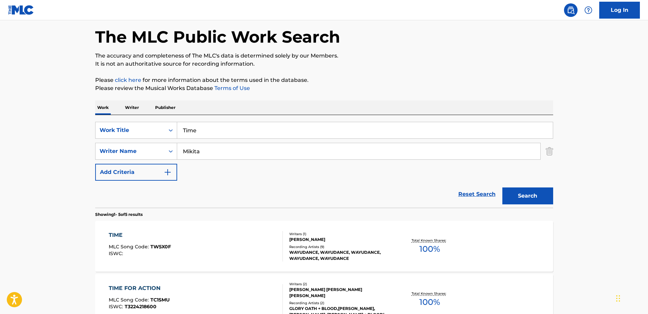
scroll to position [42, 0]
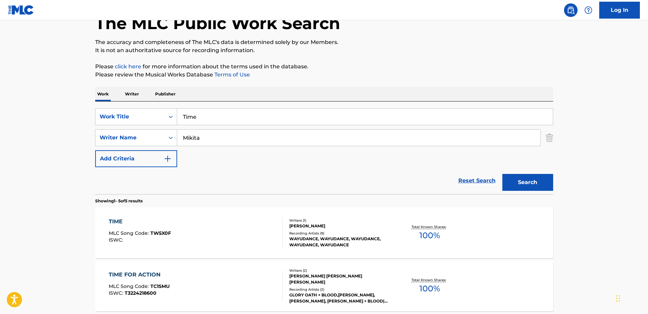
click at [247, 233] on div "TIME MLC Song Code : TW5X0F ISWC :" at bounding box center [196, 233] width 174 height 30
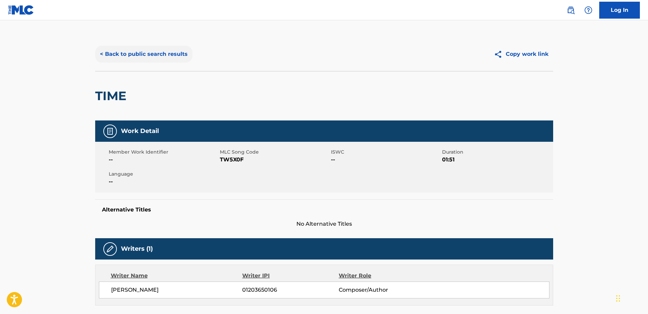
click at [150, 51] on button "< Back to public search results" at bounding box center [143, 54] width 97 height 17
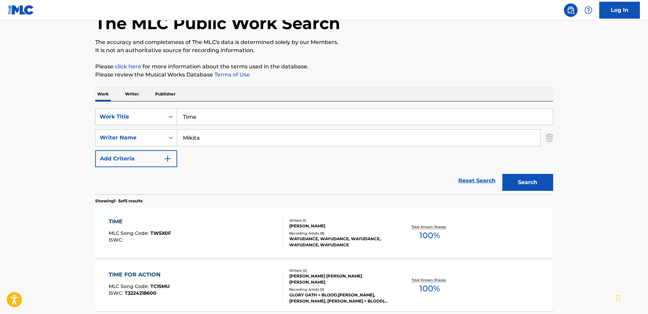
drag, startPoint x: 213, startPoint y: 119, endPoint x: 157, endPoint y: 112, distance: 55.6
click at [157, 112] on div "SearchWithCriteria9b4680e1-0002-4fe5-8051-1e22d67bdcb5 Work Title Time" at bounding box center [324, 116] width 458 height 17
type input "damage"
drag, startPoint x: 189, startPoint y: 132, endPoint x: 157, endPoint y: 132, distance: 32.2
click at [157, 131] on div "SearchWithCriteria86d4b168-897e-4961-a175-46899befbae0 Writer Name [PERSON_NAME]" at bounding box center [324, 137] width 458 height 17
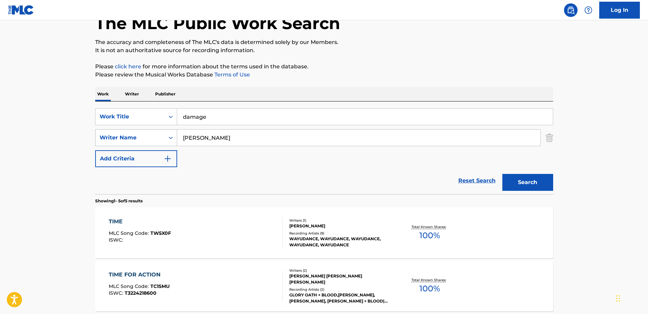
click at [502, 174] on button "Search" at bounding box center [527, 182] width 51 height 17
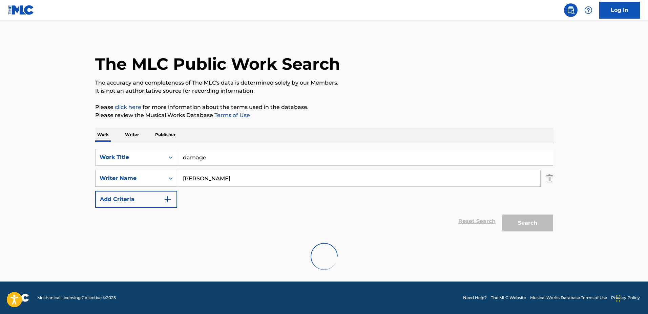
scroll to position [0, 0]
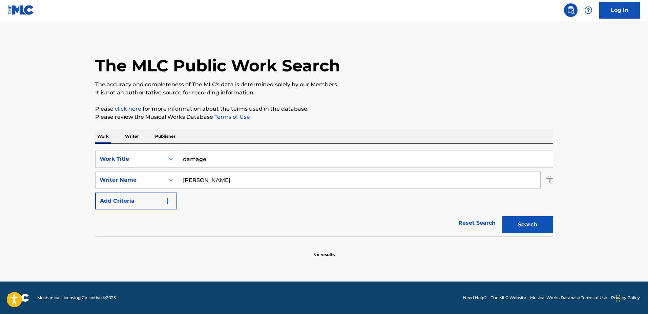
drag, startPoint x: 258, startPoint y: 182, endPoint x: 202, endPoint y: 173, distance: 56.9
click at [202, 173] on input "[PERSON_NAME]" at bounding box center [358, 180] width 363 height 16
type input "[PERSON_NAME]"
click at [502, 216] on button "Search" at bounding box center [527, 224] width 51 height 17
drag, startPoint x: 218, startPoint y: 160, endPoint x: 166, endPoint y: 156, distance: 53.0
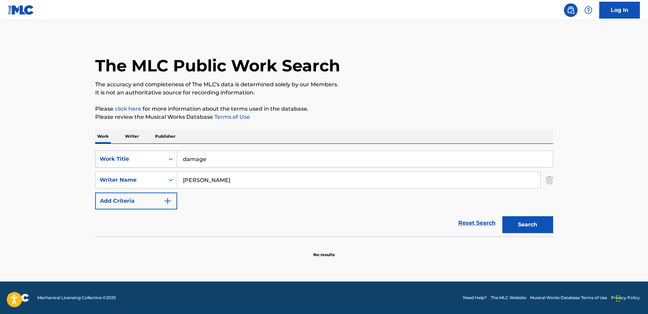
click at [148, 152] on div "SearchWithCriteria9b4680e1-0002-4fe5-8051-1e22d67bdcb5 Work Title damage" at bounding box center [324, 159] width 458 height 17
type input "vice city"
click at [502, 216] on button "Search" at bounding box center [527, 224] width 51 height 17
click at [255, 183] on input "[PERSON_NAME]" at bounding box center [358, 180] width 363 height 16
drag, startPoint x: 133, startPoint y: 149, endPoint x: 125, endPoint y: 149, distance: 8.1
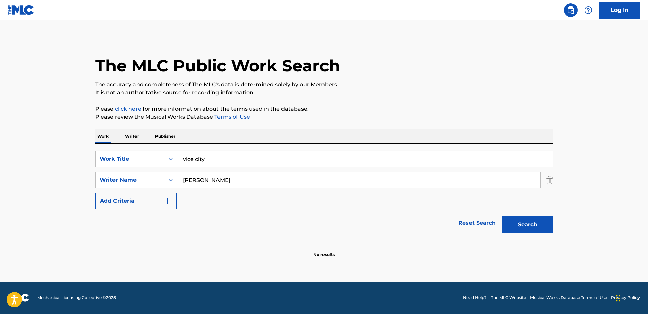
click at [125, 149] on div "SearchWithCriteria9b4680e1-0002-4fe5-8051-1e22d67bdcb5 Work Title vice city Sea…" at bounding box center [324, 190] width 458 height 93
type input "Saturn Lullaby"
drag, startPoint x: 234, startPoint y: 176, endPoint x: 133, endPoint y: 171, distance: 101.7
click at [133, 171] on div "SearchWithCriteria9b4680e1-0002-4fe5-8051-1e22d67bdcb5 Work Title Saturn Lullab…" at bounding box center [324, 180] width 458 height 59
type input "[PERSON_NAME]"
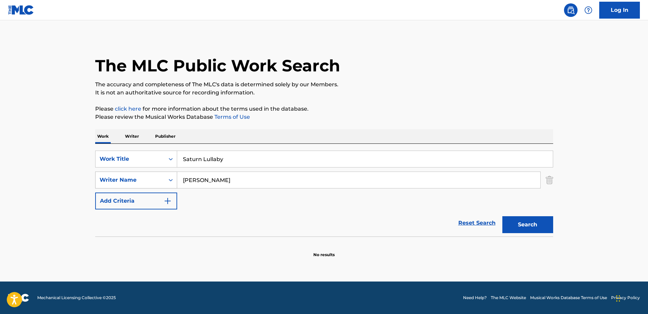
click at [502, 216] on button "Search" at bounding box center [527, 224] width 51 height 17
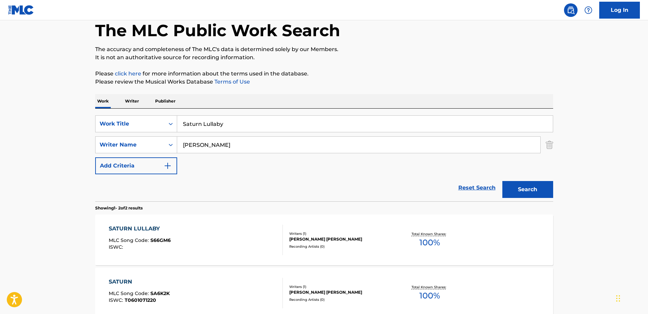
scroll to position [42, 0]
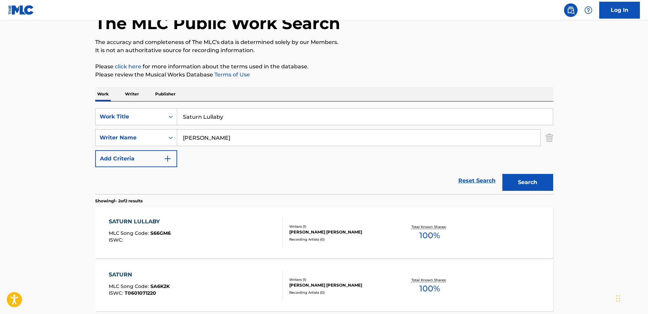
click at [261, 218] on div "SATURN LULLABY MLC Song Code : S66GM6 ISWC :" at bounding box center [196, 233] width 174 height 30
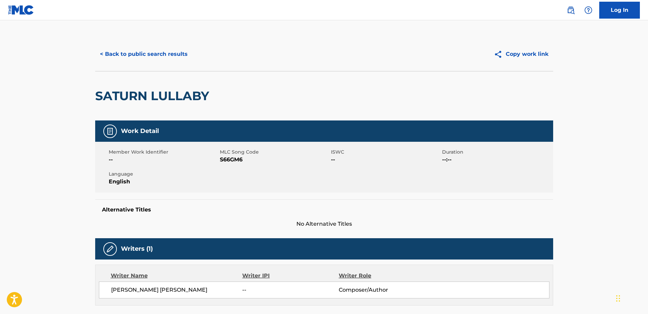
click at [154, 65] on div "< Back to public search results Copy work link" at bounding box center [324, 54] width 458 height 34
click at [154, 59] on button "< Back to public search results" at bounding box center [143, 54] width 97 height 17
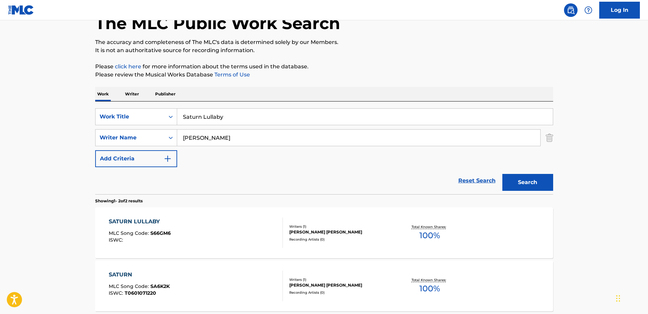
click at [226, 162] on div "SearchWithCriteria9b4680e1-0002-4fe5-8051-1e22d67bdcb5 Work Title Saturn Lullab…" at bounding box center [324, 137] width 458 height 59
drag, startPoint x: 235, startPoint y: 116, endPoint x: 138, endPoint y: 110, distance: 97.1
click at [138, 110] on div "SearchWithCriteria9b4680e1-0002-4fe5-8051-1e22d67bdcb5 Work Title Saturn Lullaby" at bounding box center [324, 116] width 458 height 17
type input "Easy Love"
drag, startPoint x: 285, startPoint y: 137, endPoint x: 149, endPoint y: 130, distance: 135.6
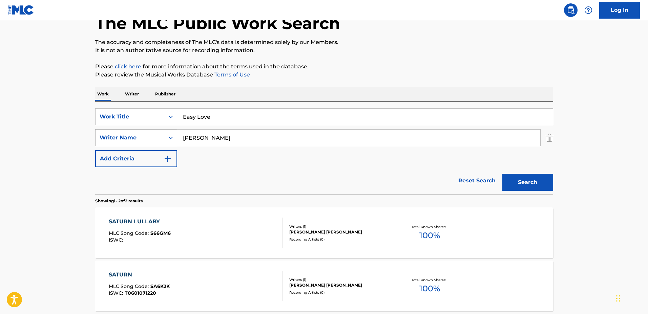
click at [150, 130] on div "SearchWithCriteria86d4b168-897e-4961-a175-46899befbae0 Writer Name [PERSON_NAME]" at bounding box center [324, 137] width 458 height 17
type input "[PERSON_NAME]"
click at [502, 174] on button "Search" at bounding box center [527, 182] width 51 height 17
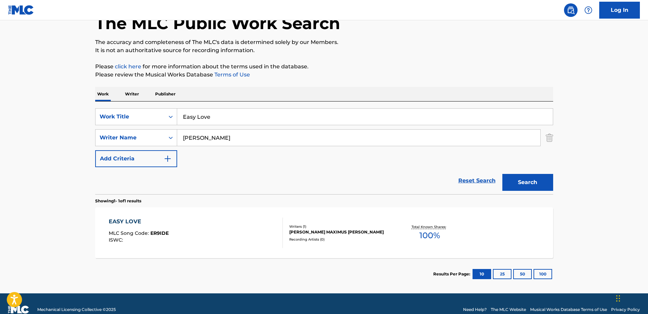
click at [369, 237] on div "Recording Artists ( 0 )" at bounding box center [340, 239] width 102 height 5
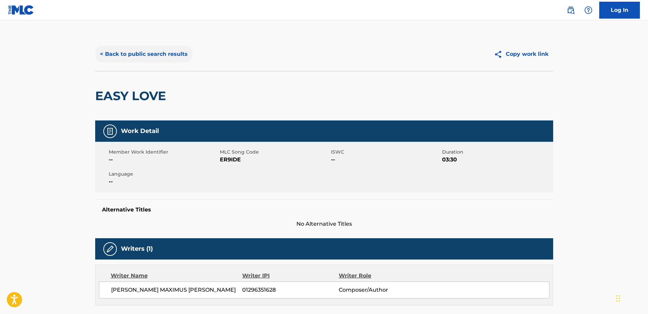
click at [143, 54] on button "< Back to public search results" at bounding box center [143, 54] width 97 height 17
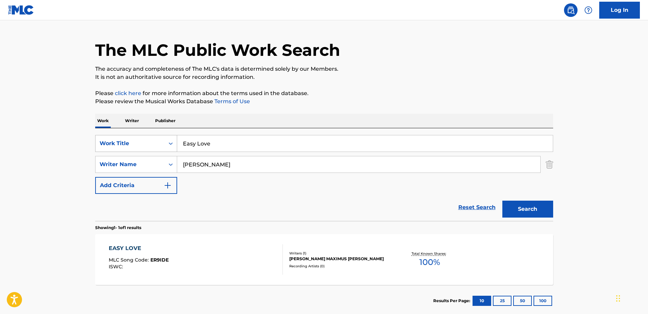
drag, startPoint x: 186, startPoint y: 141, endPoint x: 150, endPoint y: 139, distance: 35.9
click at [150, 139] on div "SearchWithCriteria9b4680e1-0002-4fe5-8051-1e22d67bdcb5 Work Title Easy Love" at bounding box center [324, 143] width 458 height 17
click at [280, 141] on input "Easy Love" at bounding box center [365, 143] width 376 height 16
drag, startPoint x: 221, startPoint y: 135, endPoint x: 154, endPoint y: 130, distance: 67.2
click at [136, 133] on div "SearchWithCriteria9b4680e1-0002-4fe5-8051-1e22d67bdcb5 Work Title Easy Love Sea…" at bounding box center [324, 174] width 458 height 93
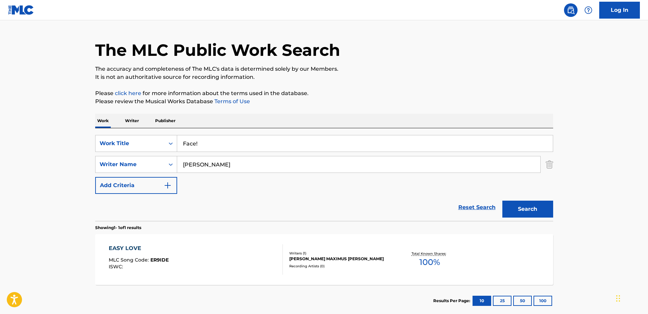
type input "Face!"
drag, startPoint x: 250, startPoint y: 163, endPoint x: 164, endPoint y: 158, distance: 86.5
click at [164, 158] on div "SearchWithCriteria86d4b168-897e-4961-a175-46899befbae0 Writer Name [PERSON_NAME]" at bounding box center [324, 164] width 458 height 17
click at [502, 201] on button "Search" at bounding box center [527, 209] width 51 height 17
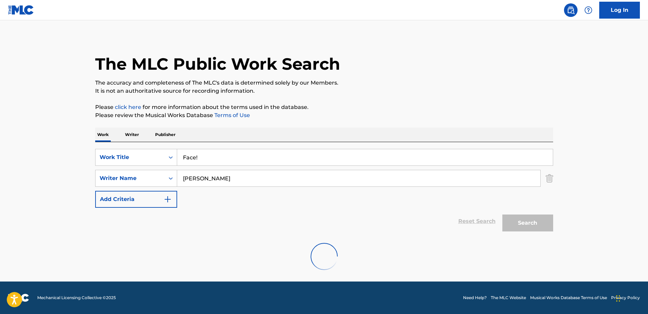
scroll to position [0, 0]
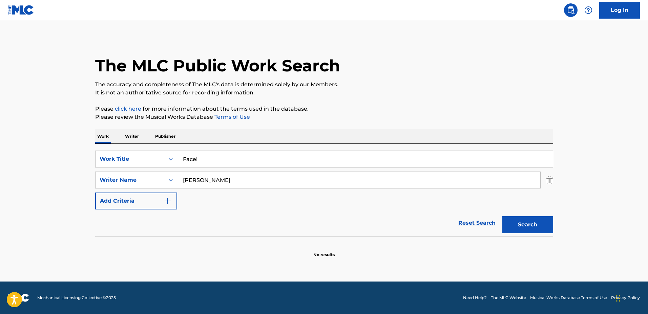
drag, startPoint x: 248, startPoint y: 187, endPoint x: 205, endPoint y: 171, distance: 45.7
click at [205, 171] on div "SearchWithCriteria9b4680e1-0002-4fe5-8051-1e22d67bdcb5 Work Title Face! SearchW…" at bounding box center [324, 180] width 458 height 59
type input "[PERSON_NAME]"
click at [502, 216] on button "Search" at bounding box center [527, 224] width 51 height 17
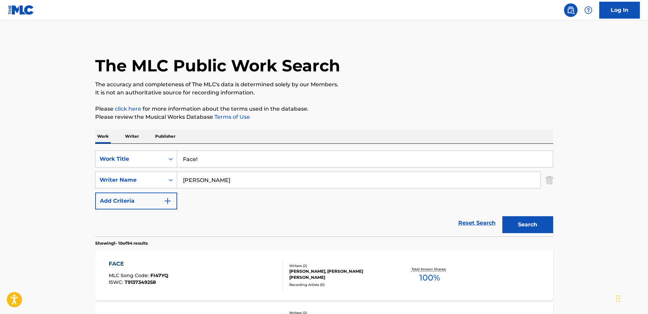
click at [337, 206] on div "SearchWithCriteria9b4680e1-0002-4fe5-8051-1e22d67bdcb5 Work Title Face! SearchW…" at bounding box center [324, 180] width 458 height 59
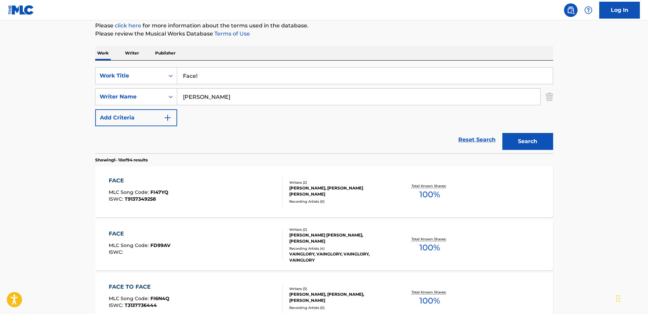
scroll to position [42, 0]
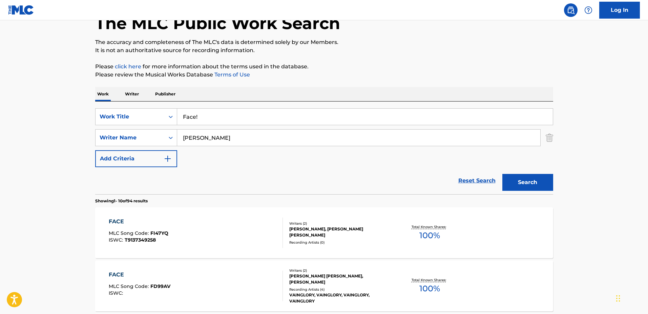
drag, startPoint x: 213, startPoint y: 119, endPoint x: 218, endPoint y: 117, distance: 5.9
click at [213, 119] on input "Face!" at bounding box center [365, 117] width 376 height 16
drag, startPoint x: 215, startPoint y: 115, endPoint x: 130, endPoint y: 110, distance: 85.1
click at [130, 110] on div "SearchWithCriteria9b4680e1-0002-4fe5-8051-1e22d67bdcb5 Work Title Face!" at bounding box center [324, 116] width 458 height 17
type input "Feel Alive - Remix"
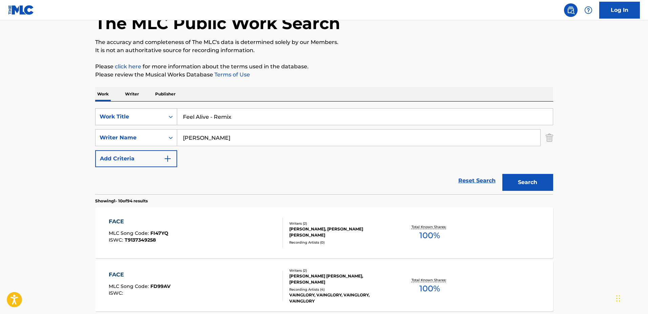
click at [502, 174] on button "Search" at bounding box center [527, 182] width 51 height 17
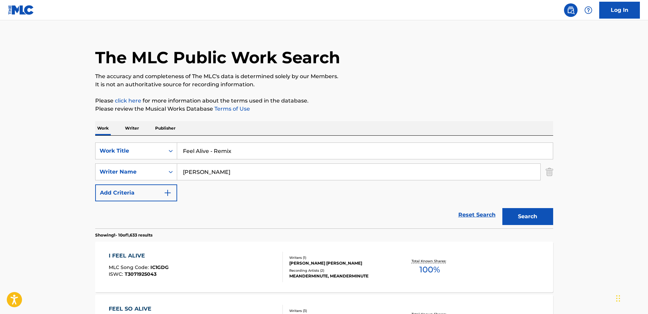
scroll to position [0, 0]
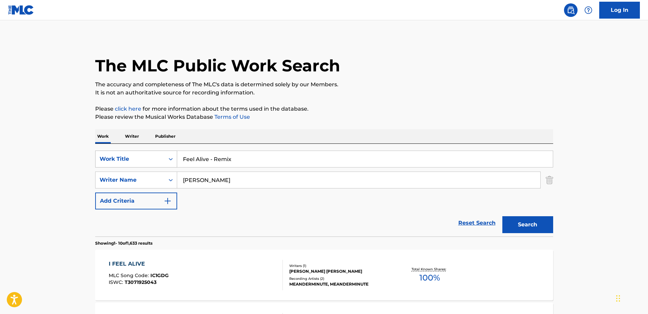
drag, startPoint x: 275, startPoint y: 154, endPoint x: 144, endPoint y: 157, distance: 130.4
click at [144, 157] on div "SearchWithCriteria9b4680e1-0002-4fe5-8051-1e22d67bdcb5 Work Title Feel Alive - …" at bounding box center [324, 159] width 458 height 17
type input "Universe At 9PM"
drag, startPoint x: 202, startPoint y: 174, endPoint x: 169, endPoint y: 173, distance: 32.9
click at [169, 173] on div "SearchWithCriteria86d4b168-897e-4961-a175-46899befbae0 Writer Name [PERSON_NAME]" at bounding box center [324, 180] width 458 height 17
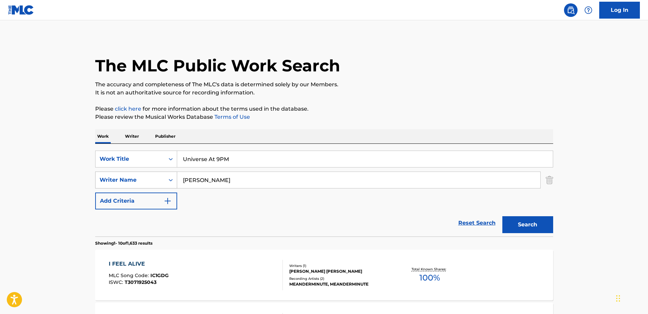
click at [502, 216] on button "Search" at bounding box center [527, 224] width 51 height 17
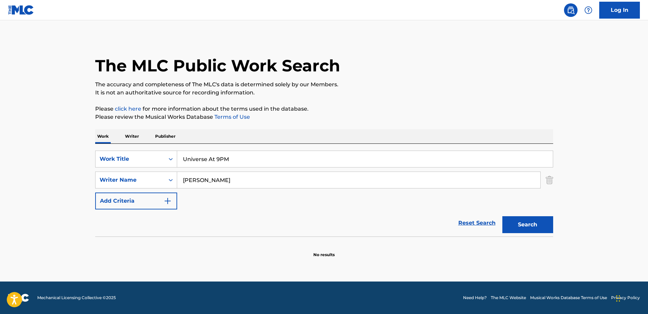
drag, startPoint x: 259, startPoint y: 182, endPoint x: 210, endPoint y: 176, distance: 49.1
click at [210, 176] on input "[PERSON_NAME]" at bounding box center [358, 180] width 363 height 16
type input "[PERSON_NAME]"
click at [502, 216] on button "Search" at bounding box center [527, 224] width 51 height 17
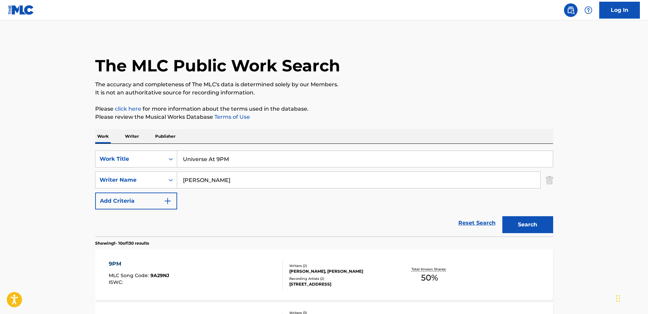
click at [257, 195] on div "SearchWithCriteria9b4680e1-0002-4fe5-8051-1e22d67bdcb5 Work Title Universe At 9…" at bounding box center [324, 180] width 458 height 59
drag, startPoint x: 267, startPoint y: 151, endPoint x: 119, endPoint y: 142, distance: 147.9
type input "HERE WE GO AGAIN"
drag, startPoint x: 221, startPoint y: 184, endPoint x: 146, endPoint y: 178, distance: 75.1
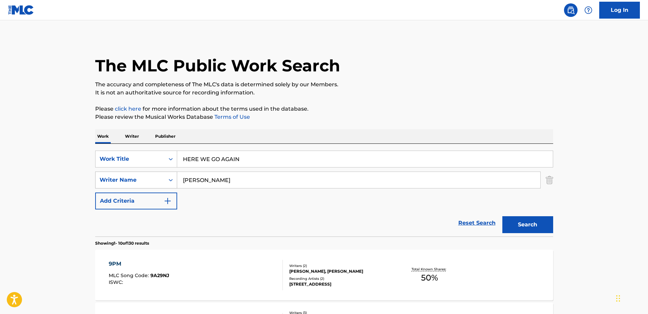
click at [146, 177] on div "SearchWithCriteria86d4b168-897e-4961-a175-46899befbae0 Writer Name [PERSON_NAME]" at bounding box center [324, 180] width 458 height 17
type input "[PERSON_NAME]"
click at [502, 216] on button "Search" at bounding box center [527, 224] width 51 height 17
click at [276, 258] on div "HERE WE GO AGAIN MLC Song Code : HP75FH ISWC : Writers ( 2 ) [PERSON_NAME], [PE…" at bounding box center [324, 275] width 458 height 51
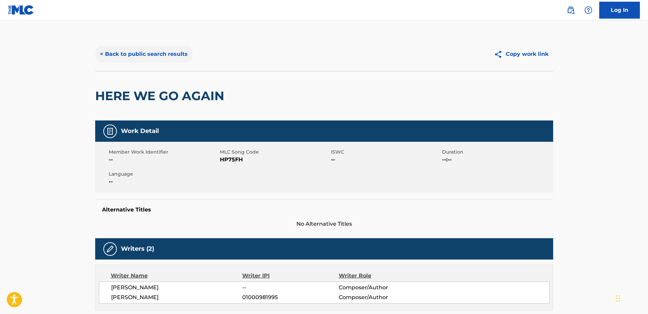
click at [160, 54] on button "< Back to public search results" at bounding box center [143, 54] width 97 height 17
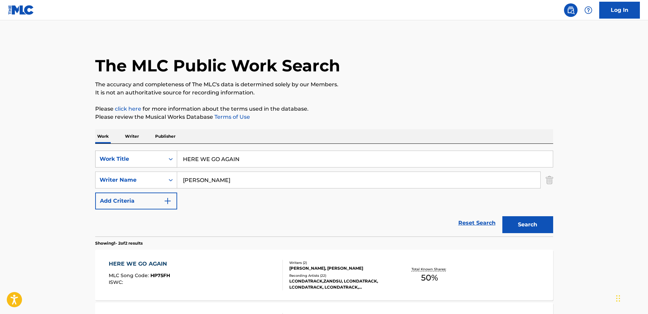
drag, startPoint x: 272, startPoint y: 154, endPoint x: 163, endPoint y: 154, distance: 109.7
click at [163, 154] on div "SearchWithCriteria9b4680e1-0002-4fe5-8051-1e22d67bdcb5 Work Title HERE WE GO AG…" at bounding box center [324, 159] width 458 height 17
type input "harinezumi"
drag, startPoint x: 237, startPoint y: 174, endPoint x: 165, endPoint y: 168, distance: 72.7
click at [165, 168] on div "SearchWithCriteria9b4680e1-0002-4fe5-8051-1e22d67bdcb5 Work Title harinezumi Se…" at bounding box center [324, 180] width 458 height 59
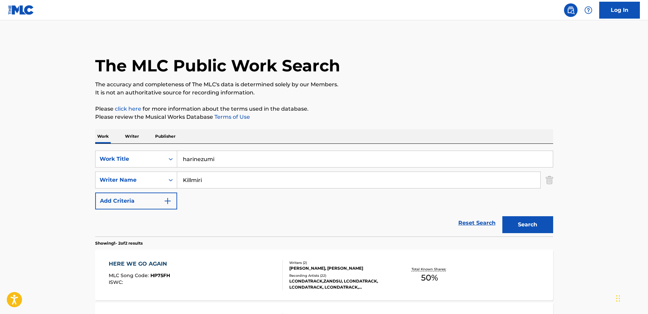
click at [502, 216] on button "Search" at bounding box center [527, 224] width 51 height 17
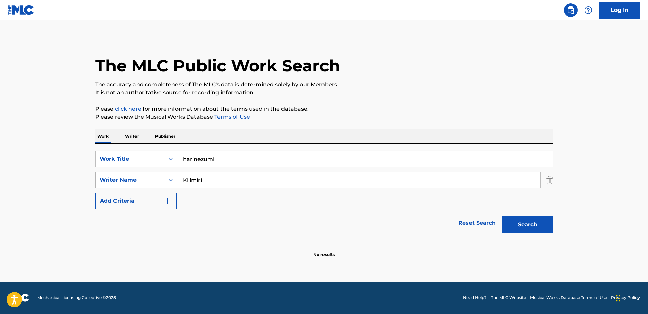
drag, startPoint x: 220, startPoint y: 180, endPoint x: 166, endPoint y: 174, distance: 54.5
click at [162, 174] on div "SearchWithCriteria86d4b168-897e-4961-a175-46899befbae0 Writer Name [PERSON_NAME]" at bounding box center [324, 180] width 458 height 17
click at [231, 179] on input "Killmiri" at bounding box center [358, 180] width 363 height 16
click at [502, 216] on button "Search" at bounding box center [527, 224] width 51 height 17
drag, startPoint x: 205, startPoint y: 178, endPoint x: 144, endPoint y: 174, distance: 61.1
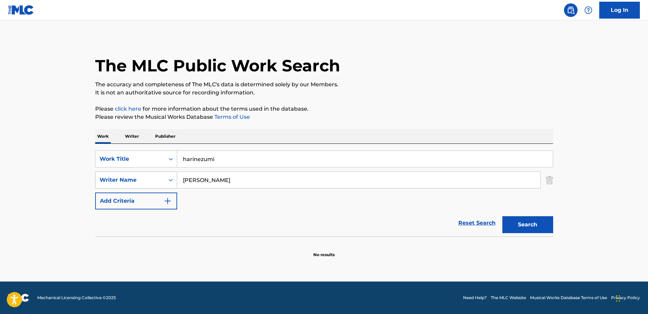
click at [144, 174] on div "SearchWithCriteria86d4b168-897e-4961-a175-46899befbae0 Writer Name [PERSON_NAME]" at bounding box center [324, 180] width 458 height 17
type input "Kanabuchi"
click at [502, 216] on button "Search" at bounding box center [527, 224] width 51 height 17
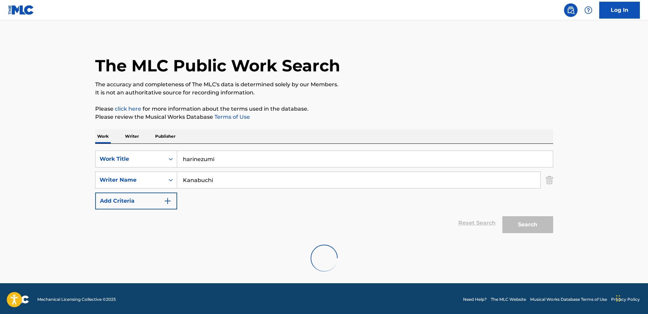
click at [502, 216] on button "Search" at bounding box center [527, 224] width 51 height 17
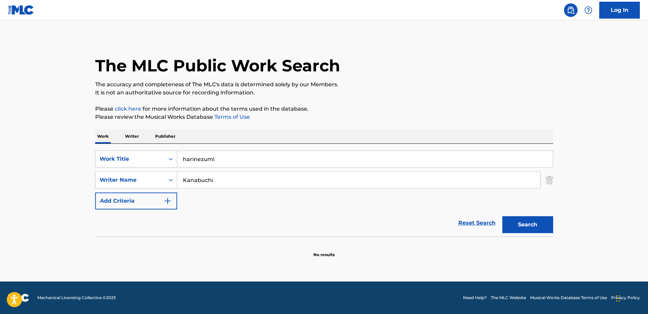
drag, startPoint x: 245, startPoint y: 157, endPoint x: 149, endPoint y: 149, distance: 96.2
click at [150, 149] on div "SearchWithCriteria9b4680e1-0002-4fe5-8051-1e22d67bdcb5 Work Title harinezumi Se…" at bounding box center [324, 190] width 458 height 93
type input "shop"
drag, startPoint x: 245, startPoint y: 184, endPoint x: 165, endPoint y: 174, distance: 80.8
click at [165, 174] on div "SearchWithCriteria86d4b168-897e-4961-a175-46899befbae0 Writer Name [PERSON_NAME]" at bounding box center [324, 180] width 458 height 17
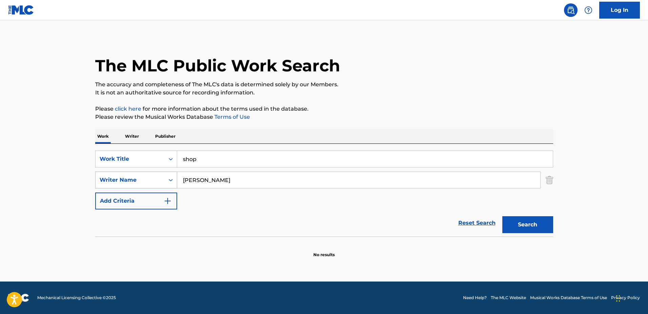
type input "[PERSON_NAME]"
click at [502, 216] on button "Search" at bounding box center [527, 224] width 51 height 17
drag, startPoint x: 203, startPoint y: 175, endPoint x: 189, endPoint y: 174, distance: 14.2
click at [189, 174] on input "[PERSON_NAME]" at bounding box center [358, 180] width 363 height 16
click at [252, 204] on div "SearchWithCriteria9b4680e1-0002-4fe5-8051-1e22d67bdcb5 Work Title shop SearchWi…" at bounding box center [324, 180] width 458 height 59
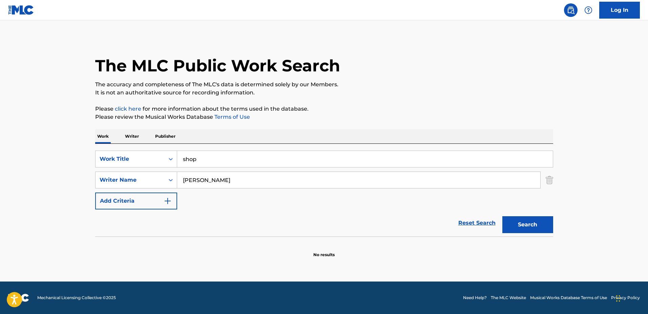
drag, startPoint x: 134, startPoint y: 148, endPoint x: 128, endPoint y: 148, distance: 6.4
click at [128, 148] on div "SearchWithCriteria9b4680e1-0002-4fe5-8051-1e22d67bdcb5 Work Title shop SearchWi…" at bounding box center [324, 190] width 458 height 93
type input "TURBULENCE"
click at [502, 216] on button "Search" at bounding box center [527, 224] width 51 height 17
drag, startPoint x: 228, startPoint y: 179, endPoint x: 197, endPoint y: 175, distance: 31.8
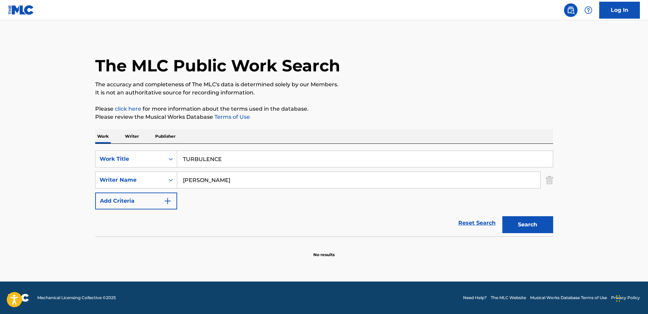
click at [197, 175] on input "[PERSON_NAME]" at bounding box center [358, 180] width 363 height 16
type input "Nico"
click at [502, 216] on button "Search" at bounding box center [527, 224] width 51 height 17
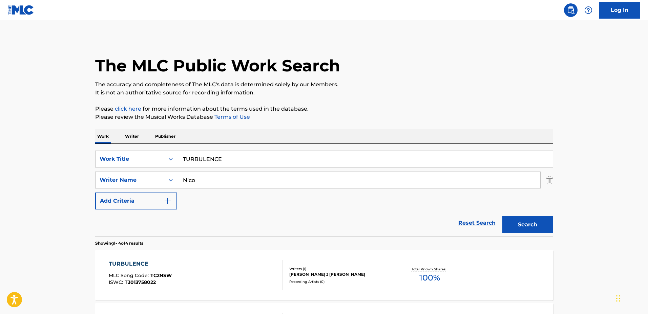
click at [328, 205] on div "SearchWithCriteria9b4680e1-0002-4fe5-8051-1e22d67bdcb5 Work Title TURBULENCE Se…" at bounding box center [324, 180] width 458 height 59
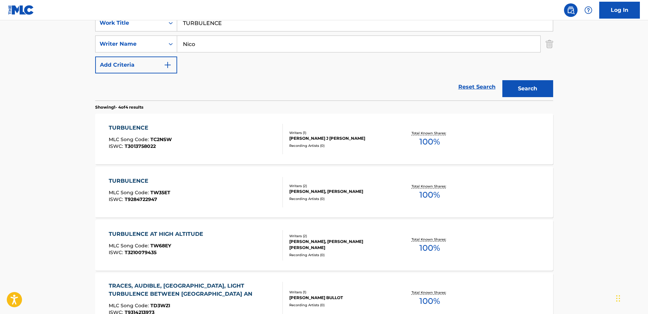
scroll to position [169, 0]
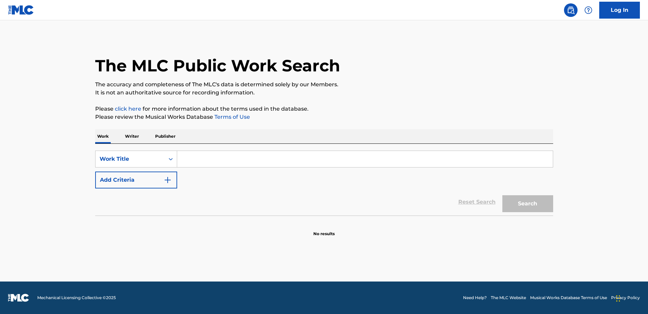
click at [376, 155] on input "Search Form" at bounding box center [365, 159] width 376 height 16
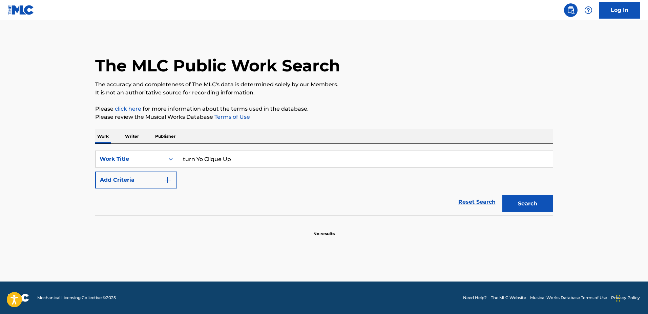
click at [554, 208] on div "The MLC Public Work Search The accuracy and completeness of The MLC's data is d…" at bounding box center [324, 137] width 474 height 200
click at [550, 206] on button "Search" at bounding box center [527, 203] width 51 height 17
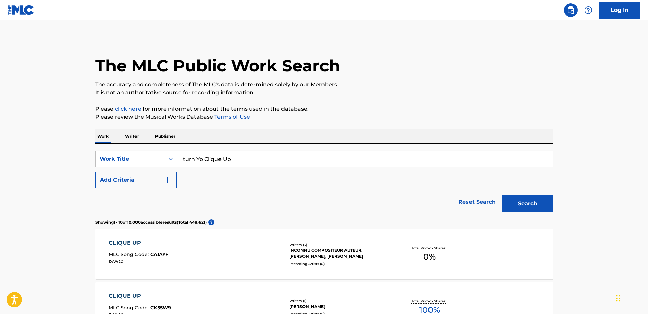
drag, startPoint x: 220, startPoint y: 157, endPoint x: 213, endPoint y: 157, distance: 7.1
click at [211, 157] on input "turn Yo Clique Up" at bounding box center [365, 159] width 376 height 16
type input "turn Yo Clic Up"
click at [502, 195] on button "Search" at bounding box center [527, 203] width 51 height 17
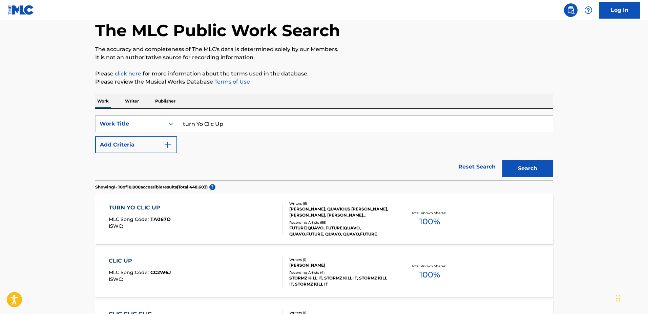
scroll to position [42, 0]
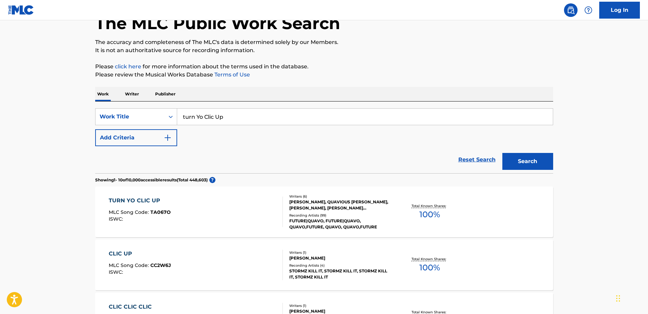
click at [268, 196] on div "TURN YO CLIC UP MLC Song Code : TA067O ISWC : Writers ( 6 ) NAYVADIUS DEMUN WIL…" at bounding box center [324, 212] width 458 height 51
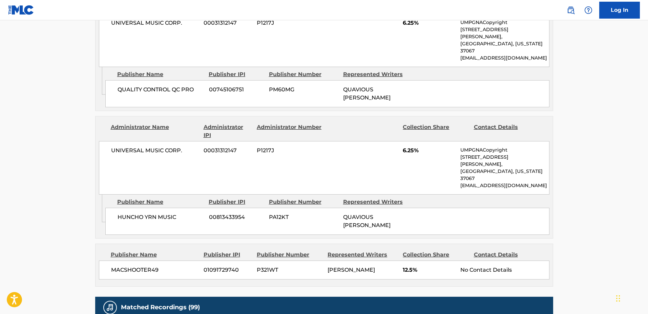
scroll to position [889, 0]
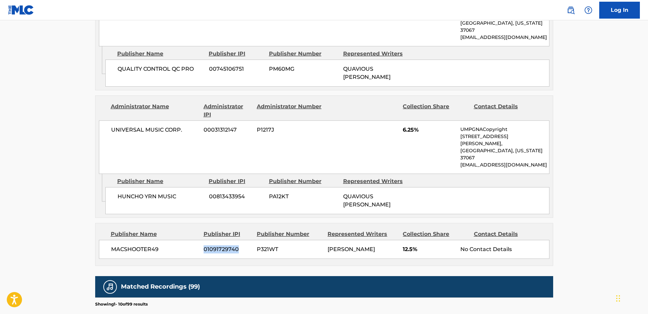
drag, startPoint x: 245, startPoint y: 183, endPoint x: 192, endPoint y: 183, distance: 53.2
click at [192, 240] on div "MACSHOOTER49 01091729740 P321WT MAXIMILIAN MCFARLIN 12.5% No Contact Details" at bounding box center [324, 249] width 450 height 19
copy div "01091729740"
click at [261, 240] on div "MACSHOOTER49 01091729740 P321WT MAXIMILIAN MCFARLIN 12.5% No Contact Details" at bounding box center [324, 249] width 450 height 19
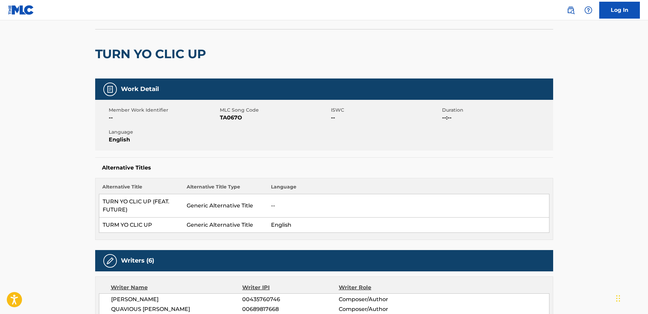
scroll to position [42, 0]
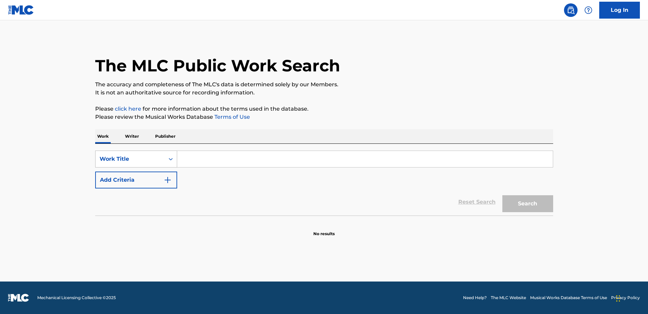
click at [161, 154] on div "Work Title" at bounding box center [130, 159] width 69 height 13
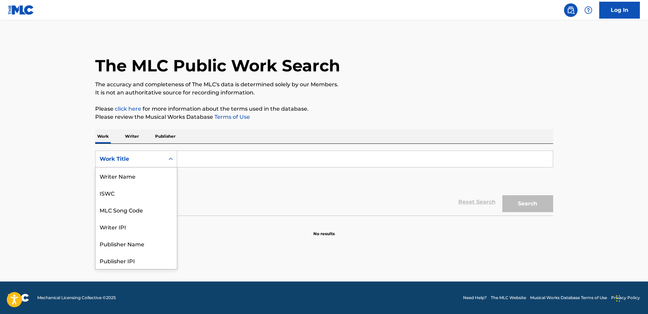
scroll to position [34, 0]
click at [147, 226] on div "Publisher IPI" at bounding box center [136, 226] width 81 height 17
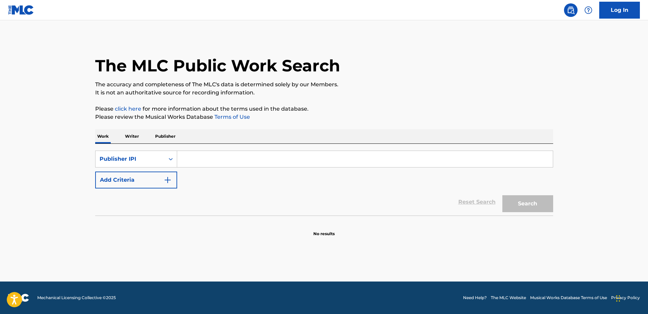
click at [208, 164] on input "Search Form" at bounding box center [365, 159] width 376 height 16
paste input "01091729740"
click at [183, 157] on input "01091729740" at bounding box center [365, 159] width 376 height 16
type input "01091729740"
click at [520, 198] on button "Search" at bounding box center [527, 203] width 51 height 17
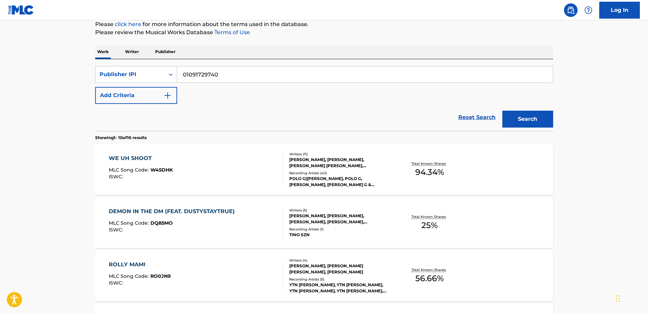
click at [393, 173] on div "Total Known Shares: 94.34 %" at bounding box center [430, 170] width 76 height 21
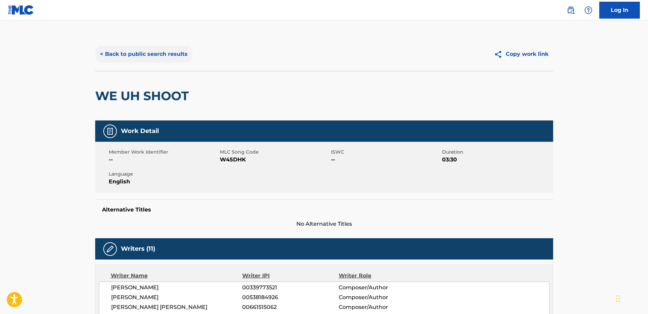
click at [132, 60] on button "< Back to public search results" at bounding box center [143, 54] width 97 height 17
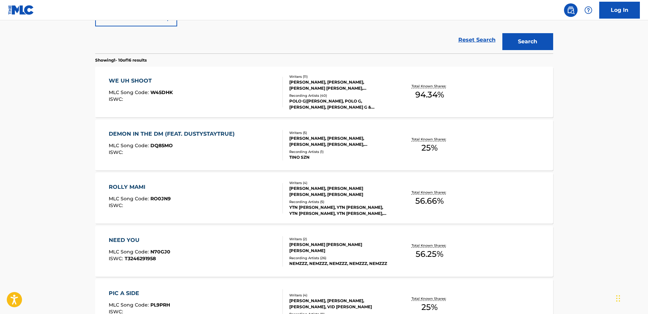
scroll to position [169, 0]
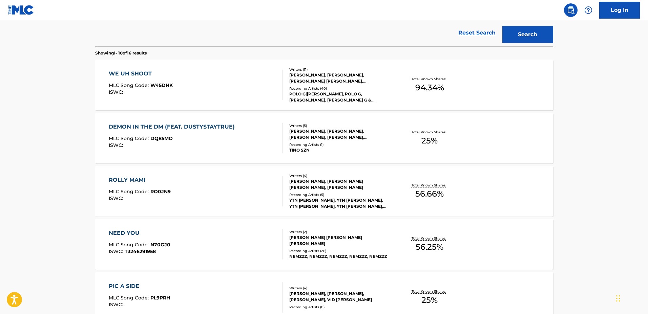
click at [261, 142] on div "DEMON IN THE DM (FEAT. DUSTYSTAYTRUE) MLC Song Code : DQ85MO ISWC :" at bounding box center [196, 138] width 174 height 30
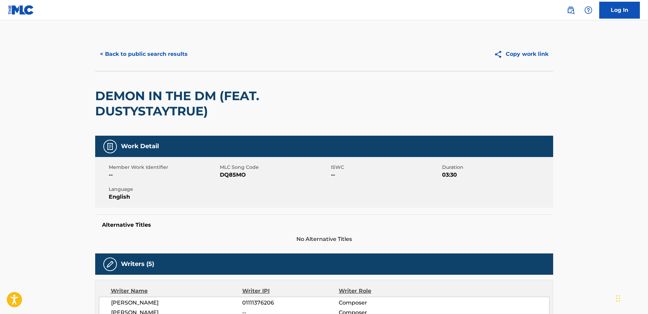
click at [167, 66] on div "< Back to public search results Copy work link" at bounding box center [324, 54] width 458 height 34
click at [165, 59] on button "< Back to public search results" at bounding box center [143, 54] width 97 height 17
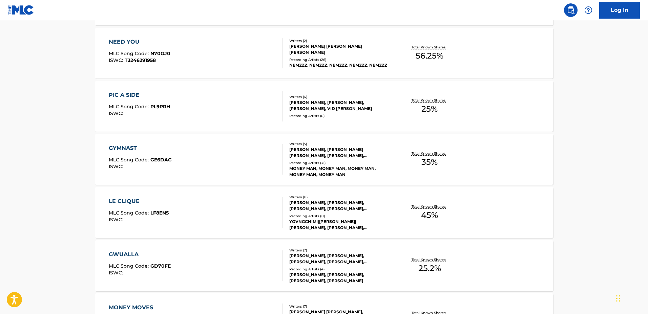
scroll to position [399, 0]
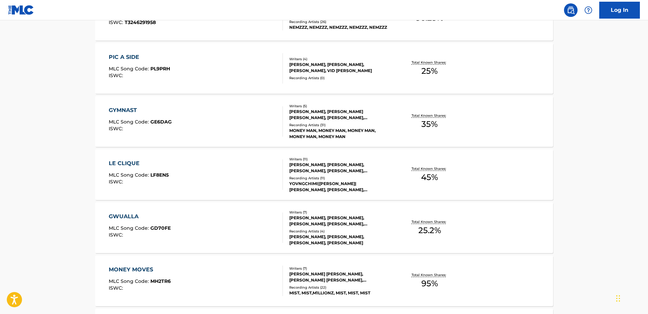
click at [262, 227] on div "GWUALLA MLC Song Code : GD70FE ISWC :" at bounding box center [196, 228] width 174 height 30
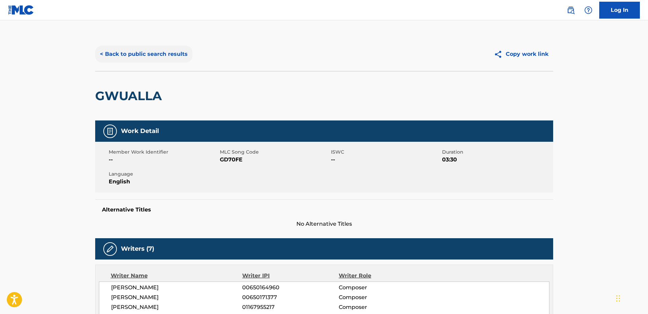
click at [154, 60] on button "< Back to public search results" at bounding box center [143, 54] width 97 height 17
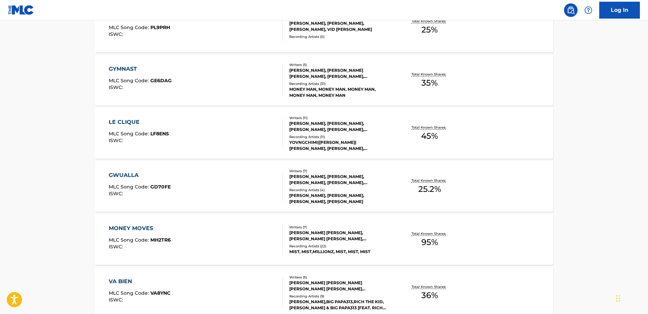
scroll to position [515, 0]
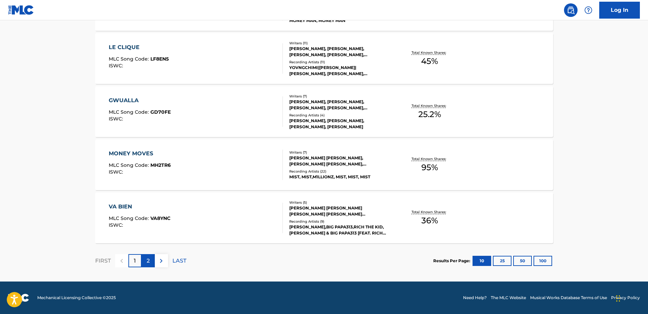
click at [144, 259] on div "2" at bounding box center [148, 260] width 13 height 13
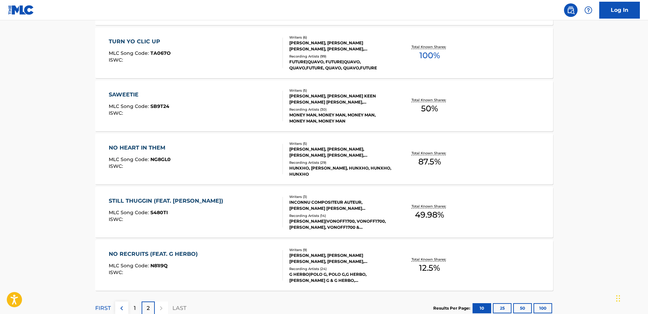
scroll to position [302, 0]
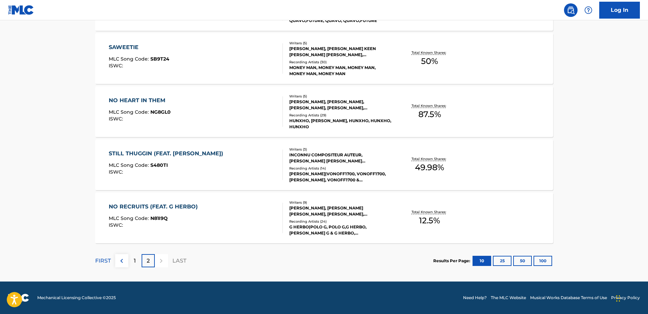
click at [254, 167] on div "STILL THUGGIN (FEAT. LIL BABY) MLC Song Code : S480TI ISWC :" at bounding box center [196, 165] width 174 height 30
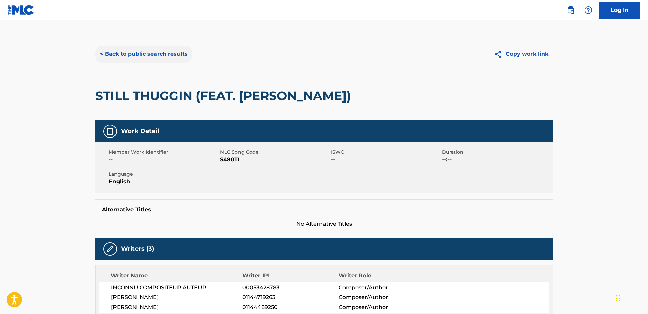
click at [152, 60] on button "< Back to public search results" at bounding box center [143, 54] width 97 height 17
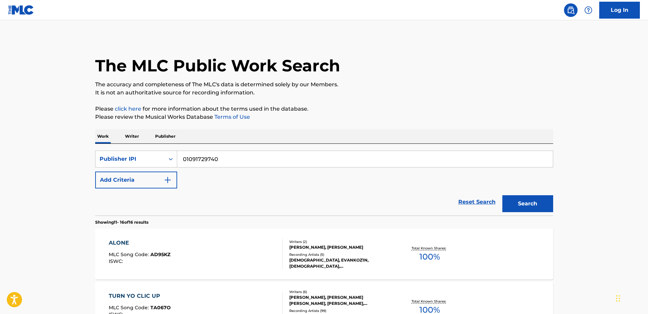
scroll to position [302, 0]
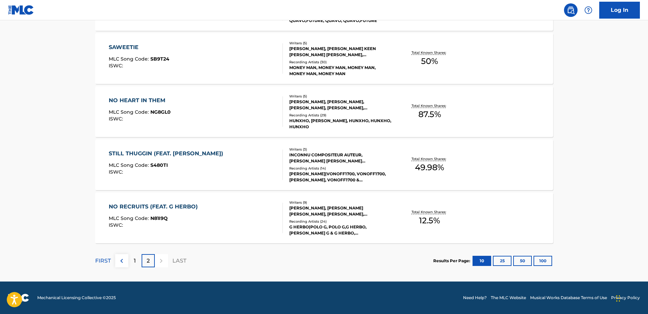
click at [229, 216] on div "NO RECRUITS (FEAT. G HERBO) MLC Song Code : N81I9Q ISWC :" at bounding box center [196, 218] width 174 height 30
